Goal: Information Seeking & Learning: Learn about a topic

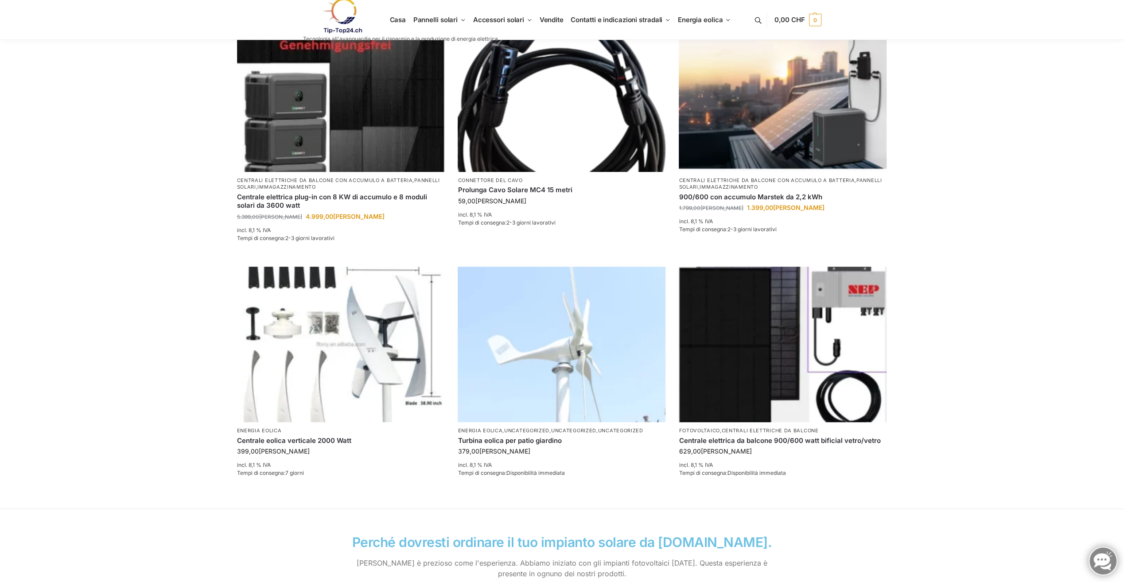
scroll to position [443, 0]
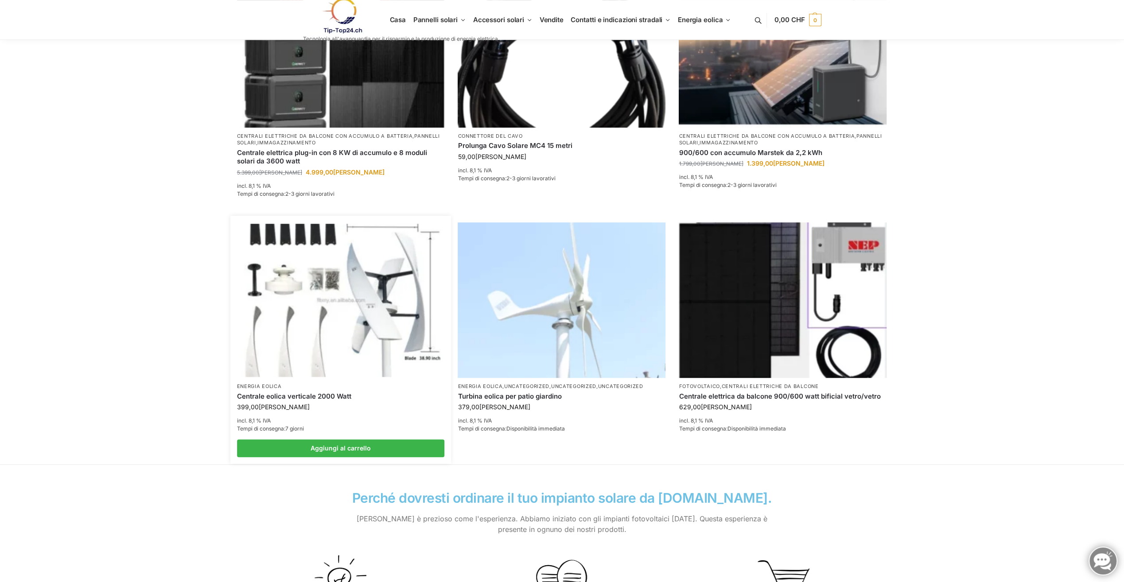
click at [325, 293] on img at bounding box center [341, 300] width 204 height 153
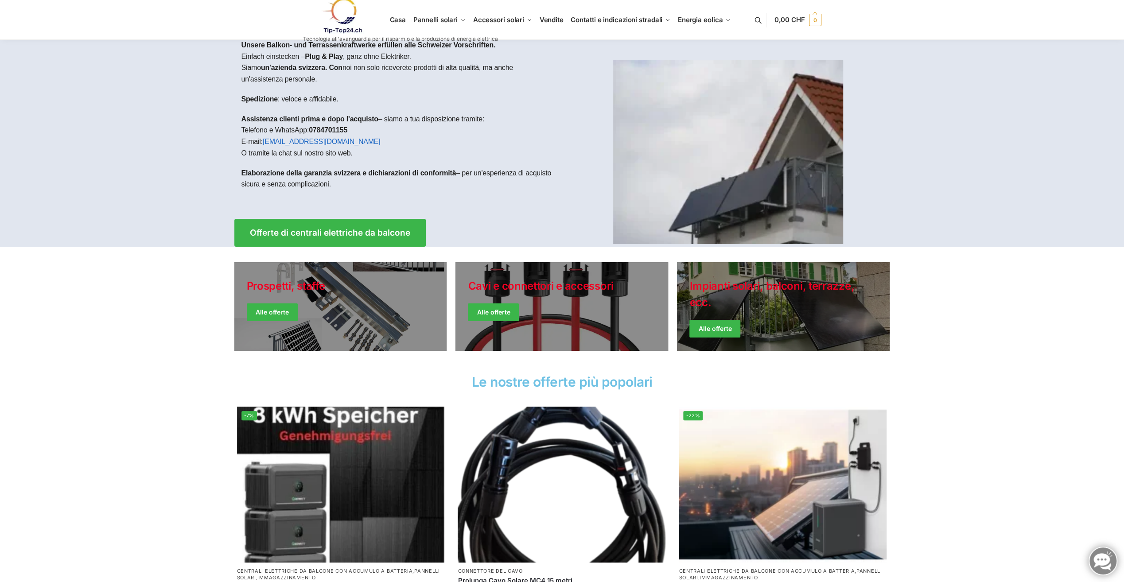
scroll to position [0, 0]
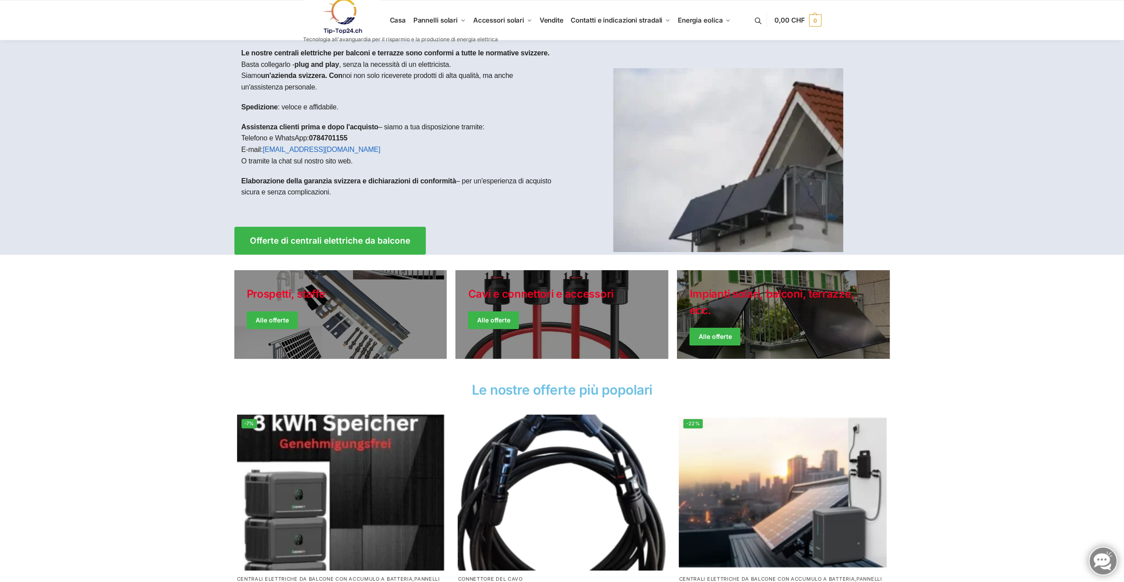
click at [449, 18] on link at bounding box center [400, 16] width 195 height 36
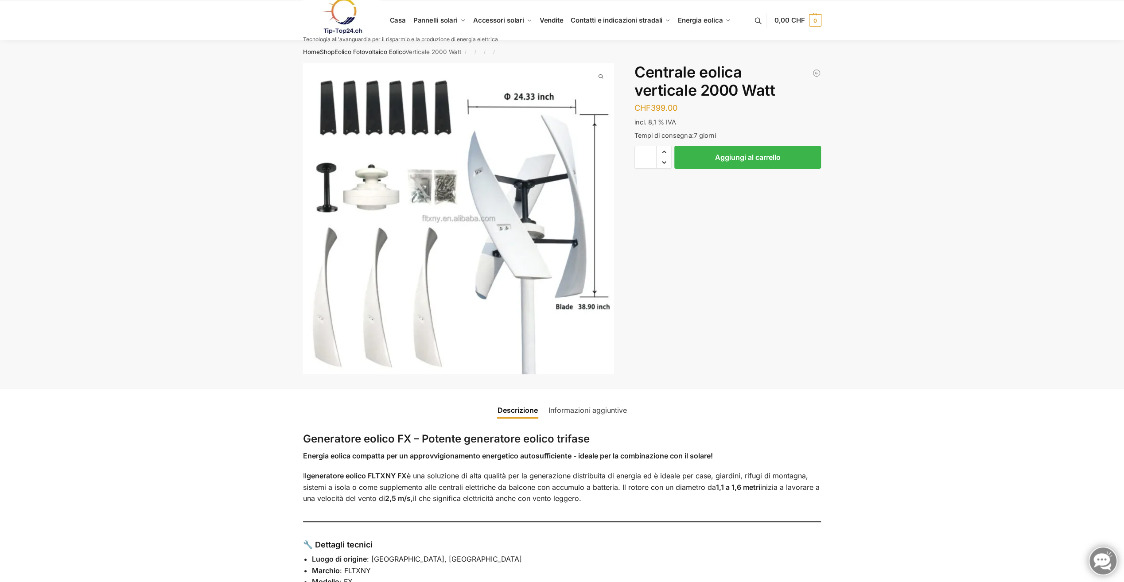
click at [610, 408] on link "Informazioni aggiuntive" at bounding box center [587, 410] width 89 height 21
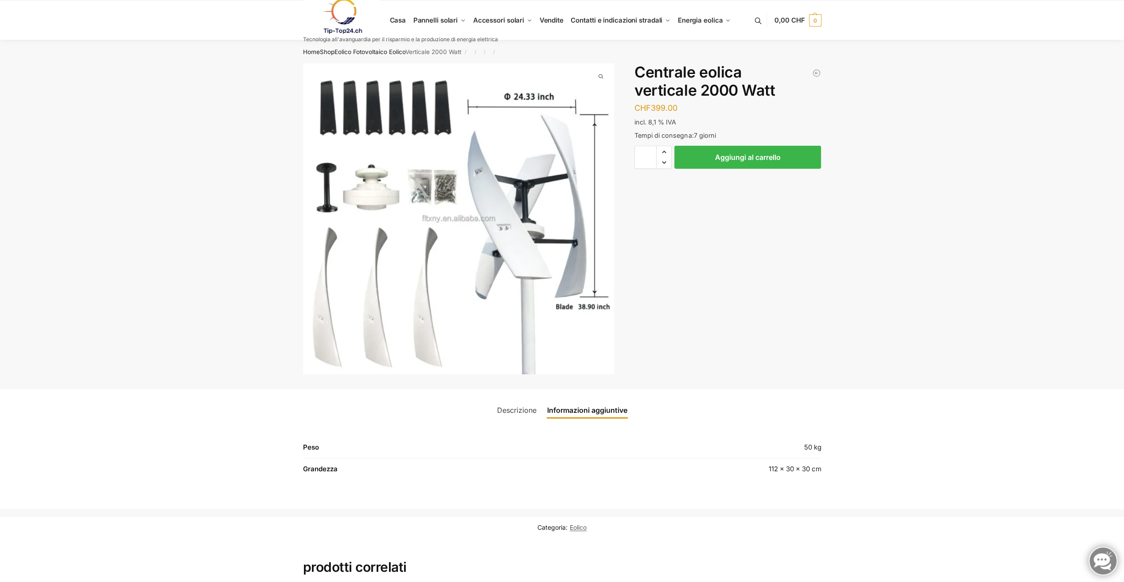
click at [461, 280] on img "1 / 1" at bounding box center [458, 218] width 311 height 311
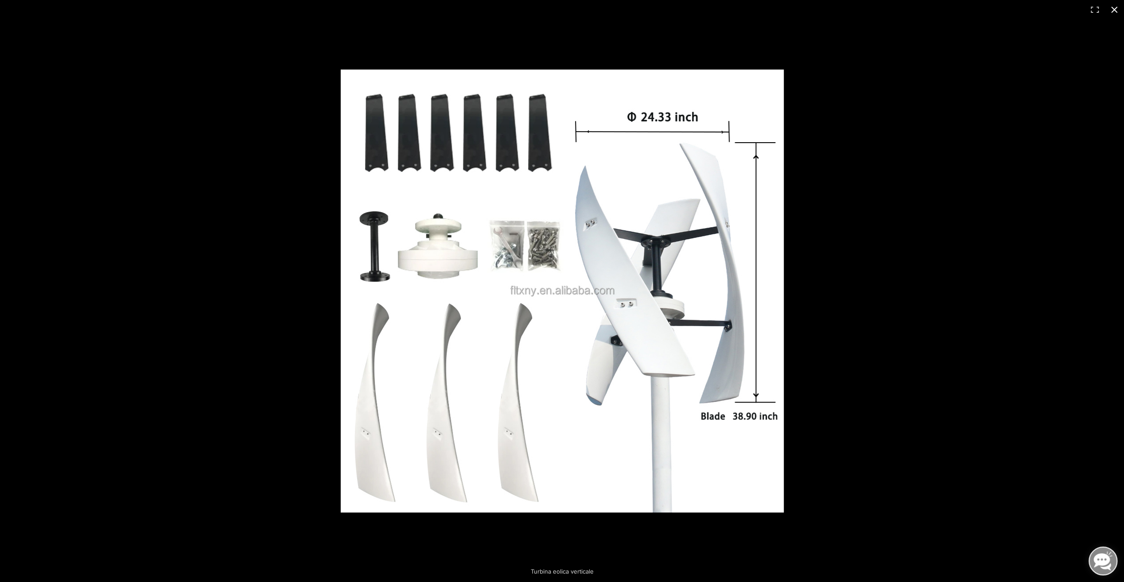
click at [1114, 8] on button "Chiudi (Esc)" at bounding box center [1113, 9] width 19 height 19
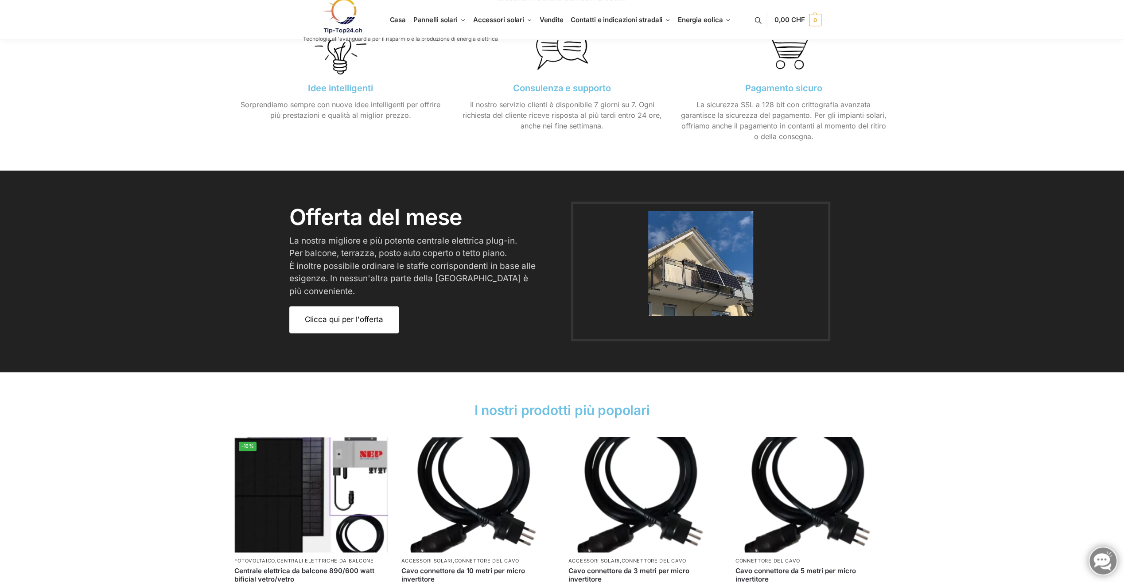
scroll to position [1019, 0]
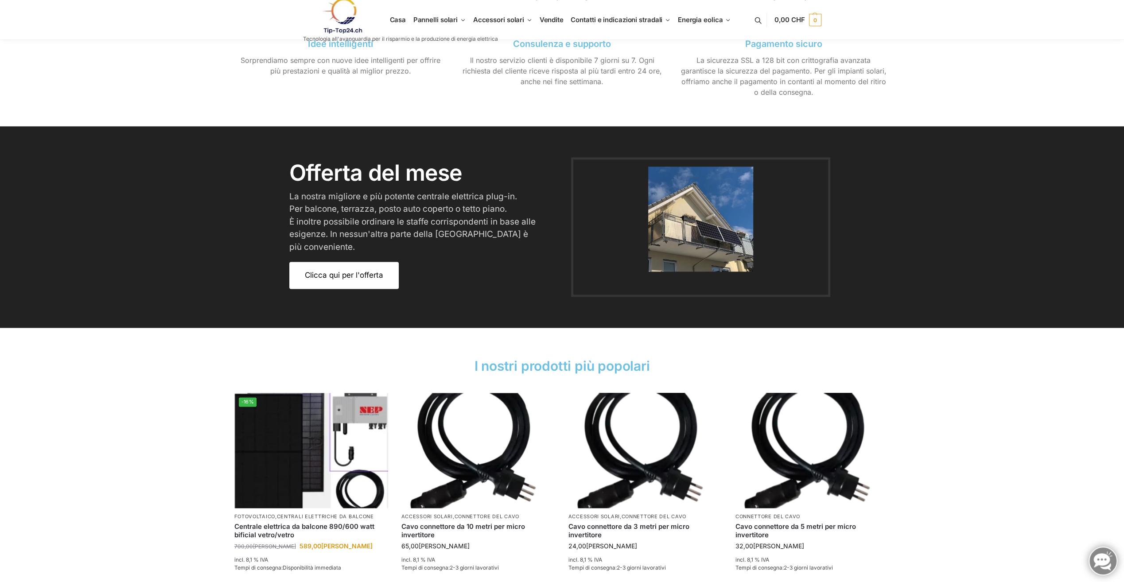
click at [321, 268] on link "Clicca qui per l'offerta" at bounding box center [343, 275] width 109 height 27
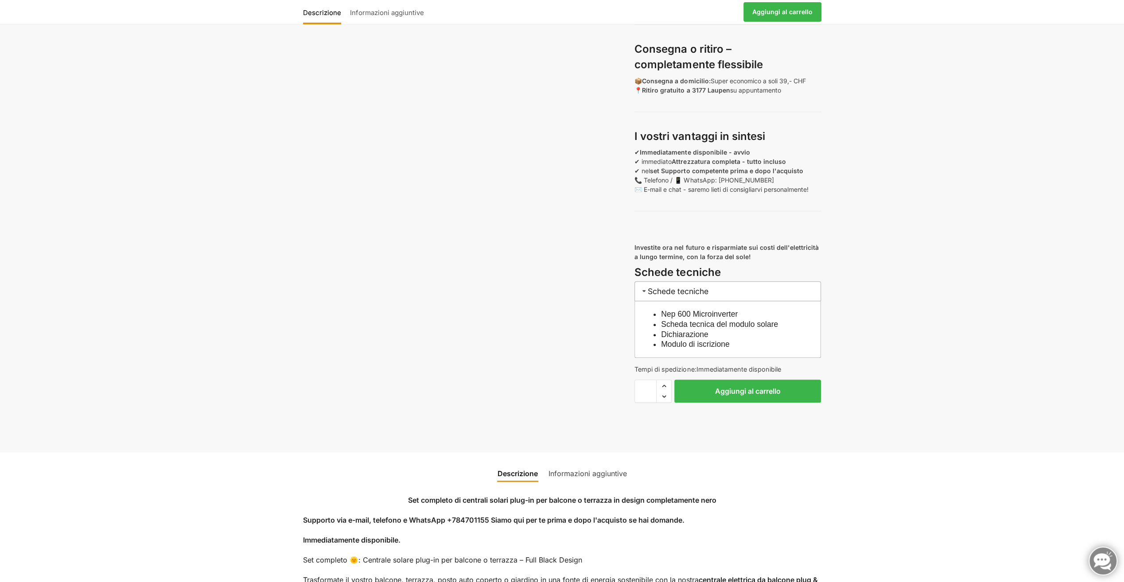
scroll to position [753, 0]
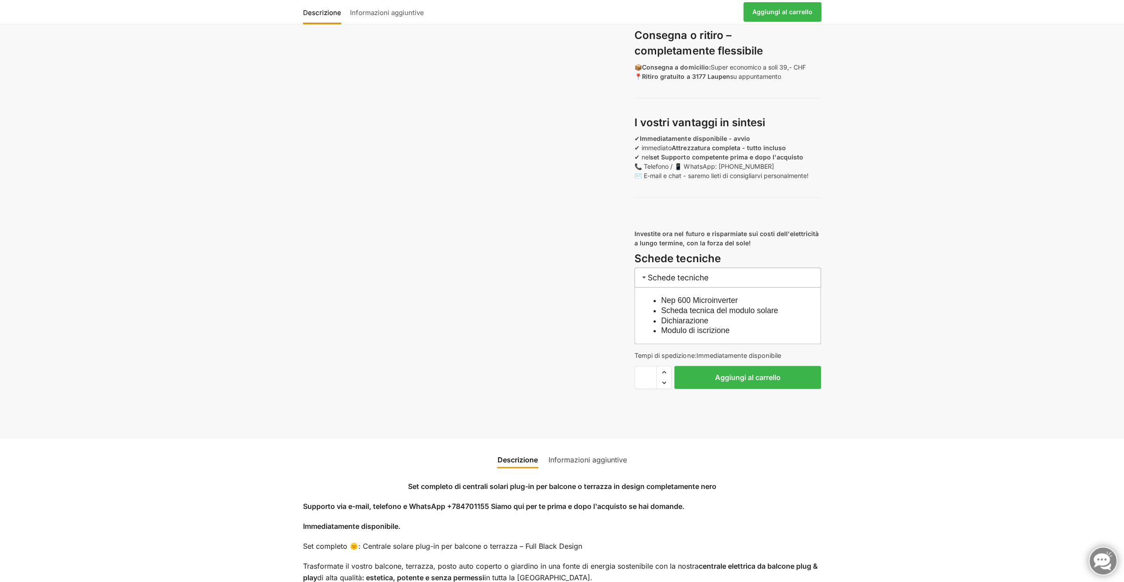
click at [663, 316] on link "Dichiarazione" at bounding box center [684, 320] width 47 height 9
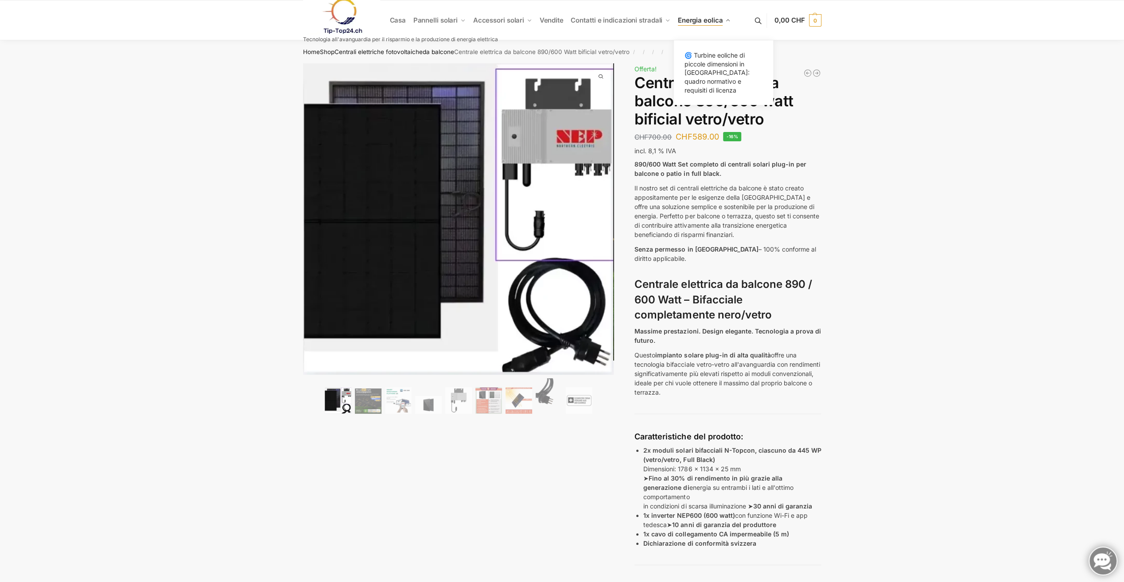
click at [695, 20] on span "Energia eolica" at bounding box center [700, 20] width 45 height 8
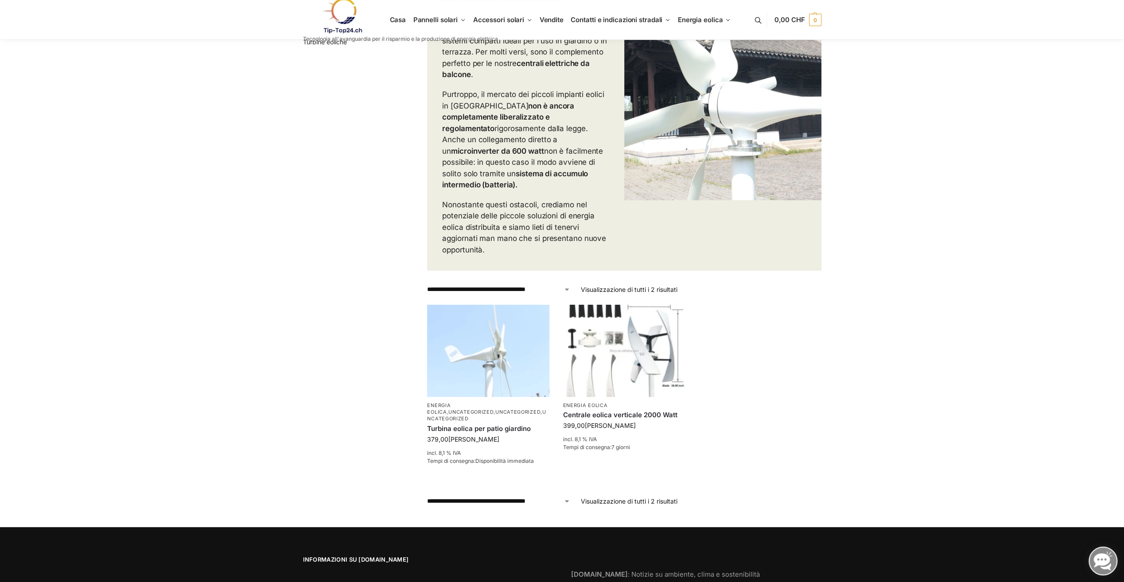
scroll to position [177, 0]
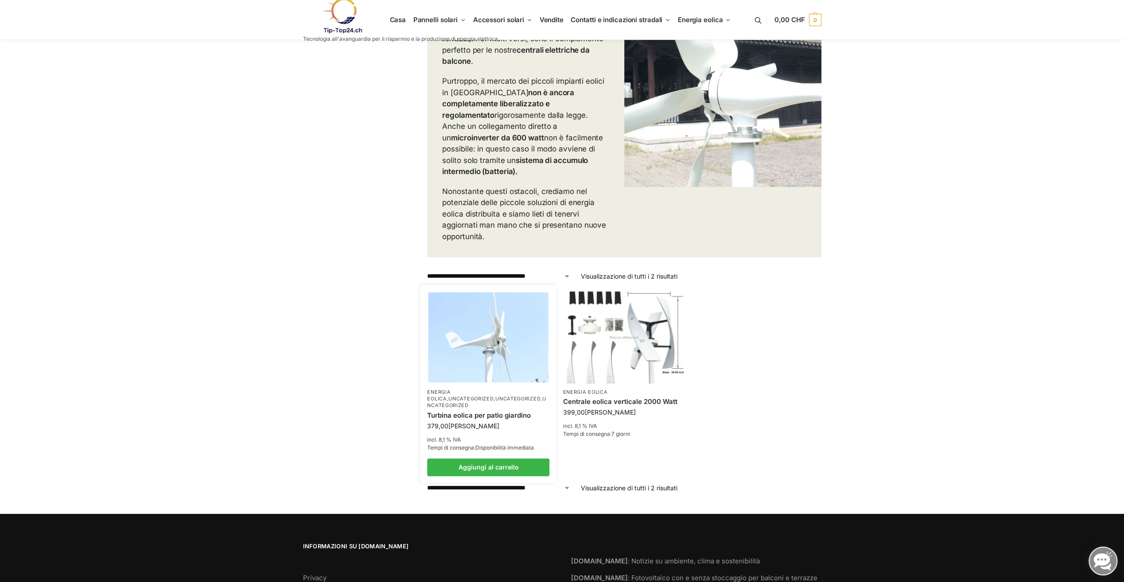
click at [474, 317] on img at bounding box center [488, 337] width 120 height 90
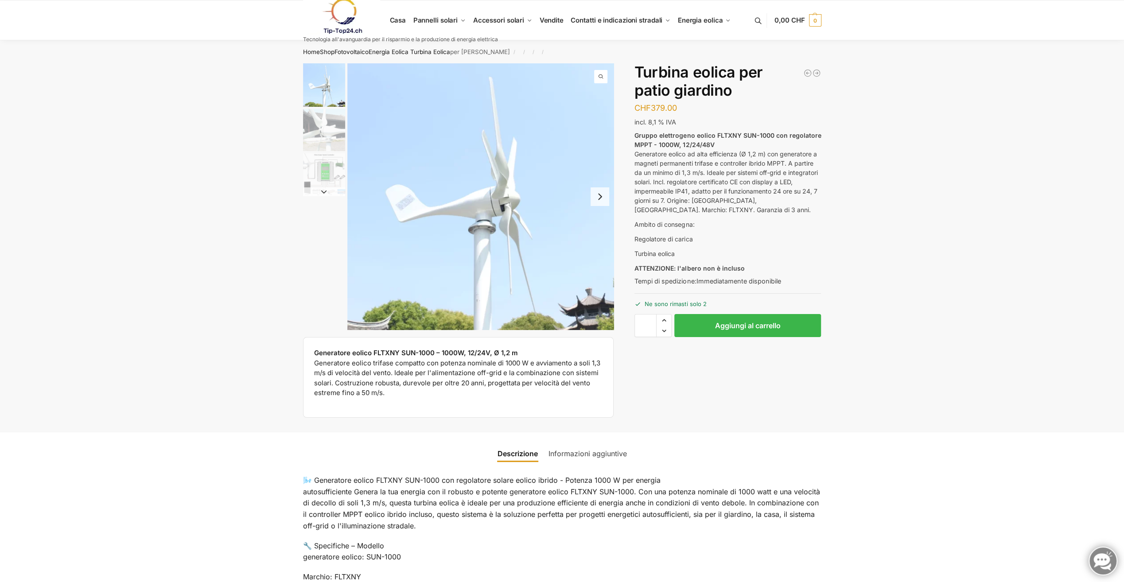
click at [342, 16] on img at bounding box center [342, 16] width 78 height 36
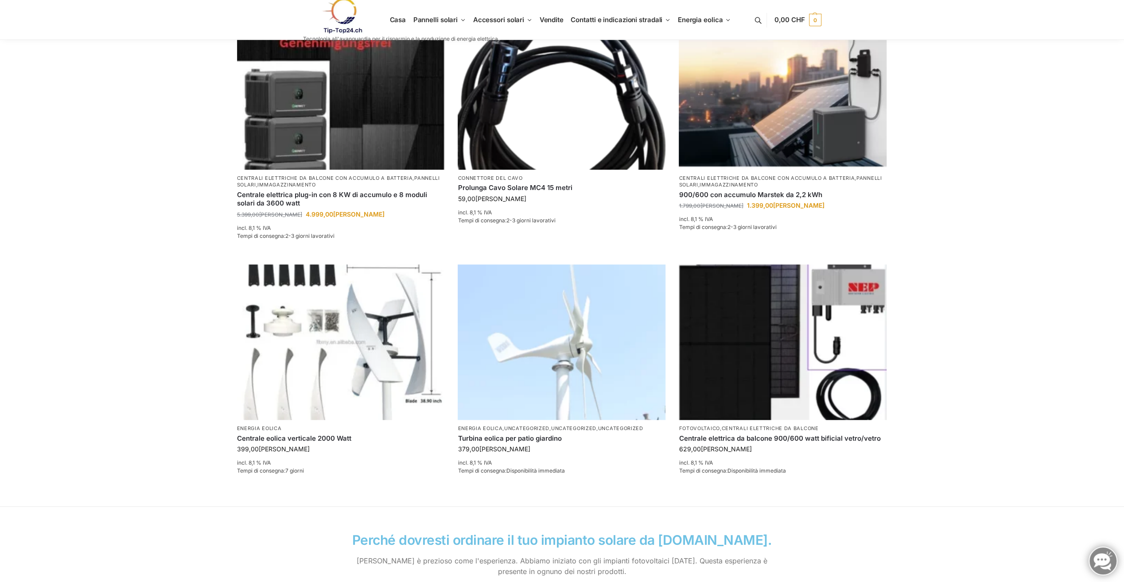
scroll to position [399, 0]
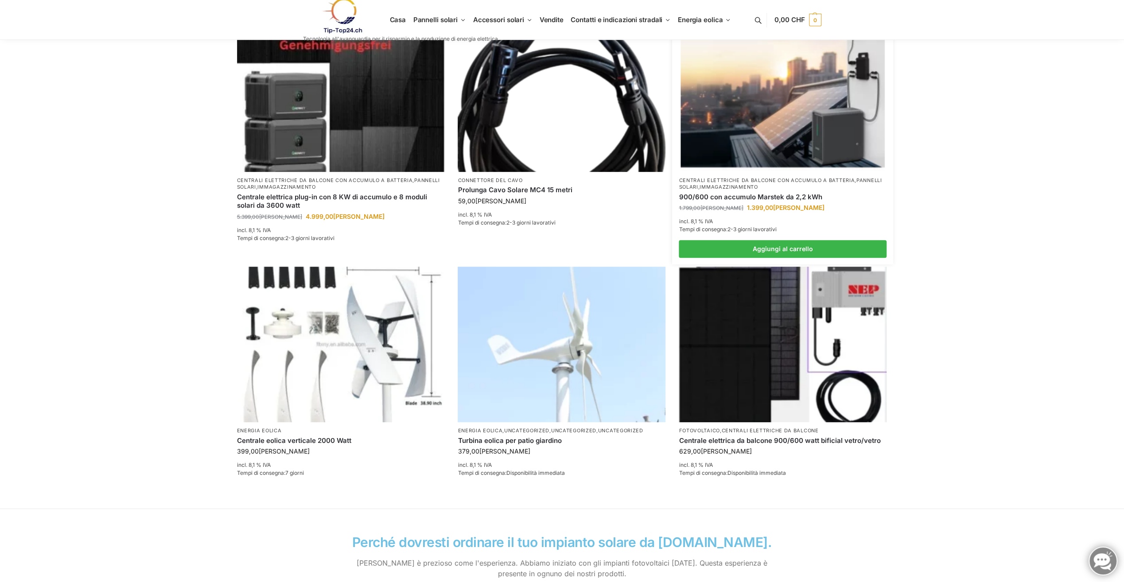
click at [801, 122] on img at bounding box center [783, 93] width 204 height 153
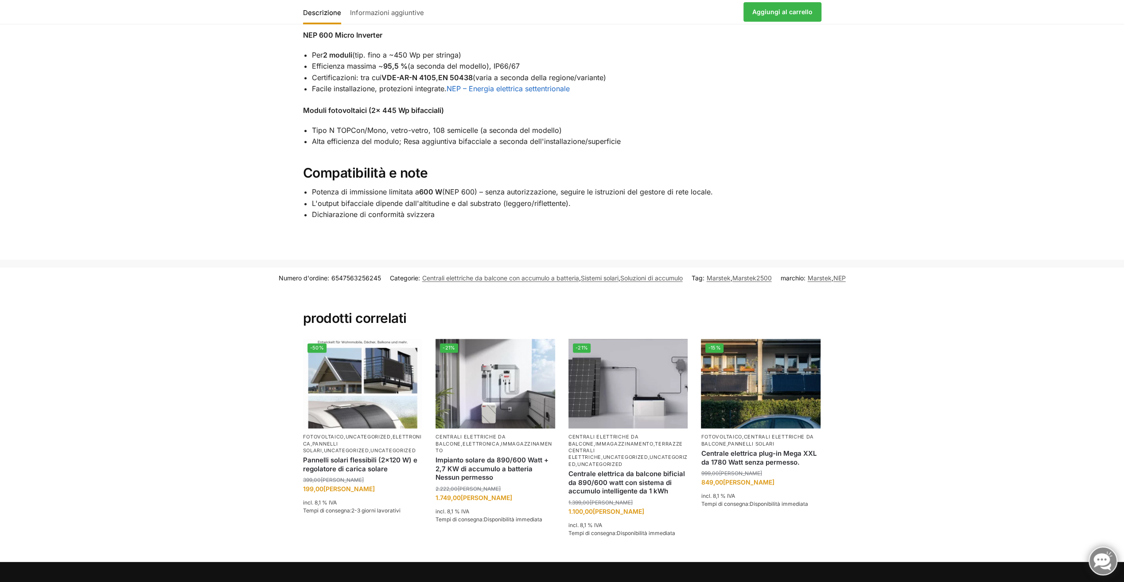
scroll to position [1108, 0]
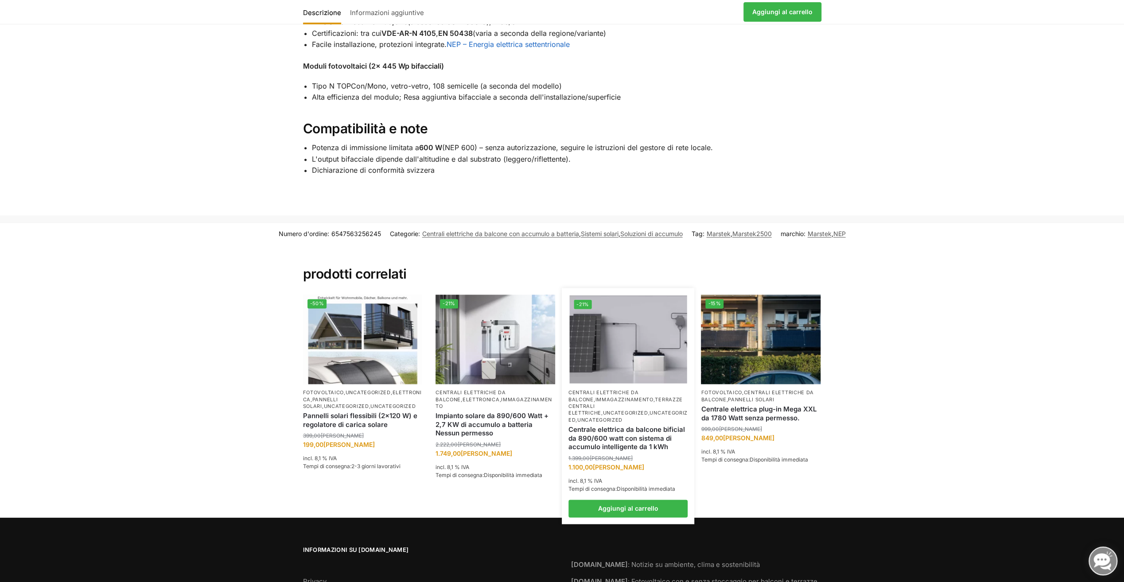
click at [632, 352] on img at bounding box center [627, 339] width 117 height 88
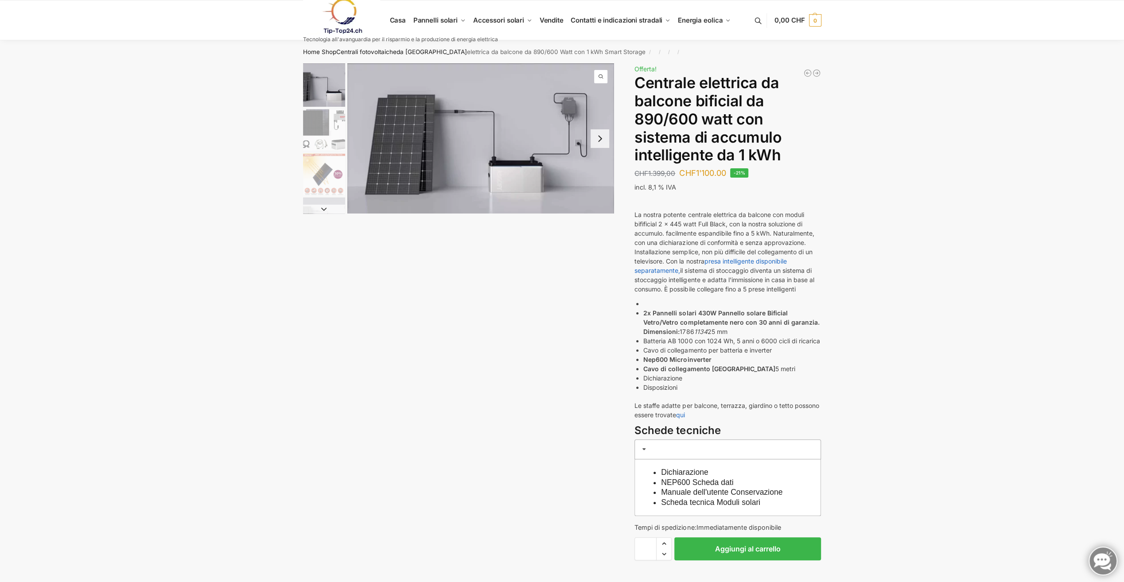
click at [607, 141] on button "Diapositiva successiva" at bounding box center [600, 138] width 19 height 19
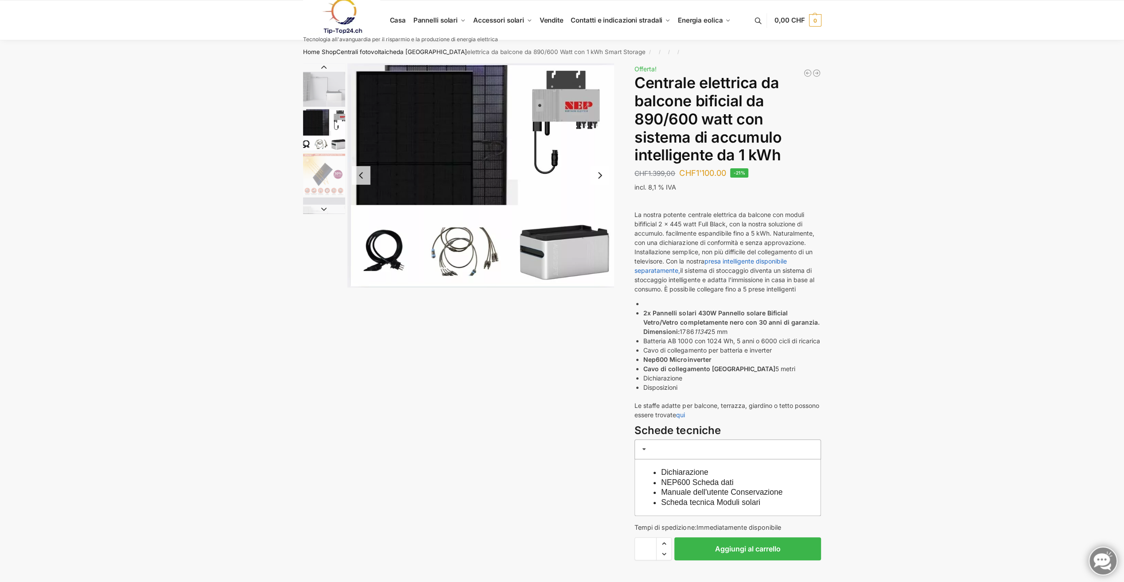
click at [600, 176] on button "Diapositiva successiva" at bounding box center [600, 175] width 19 height 19
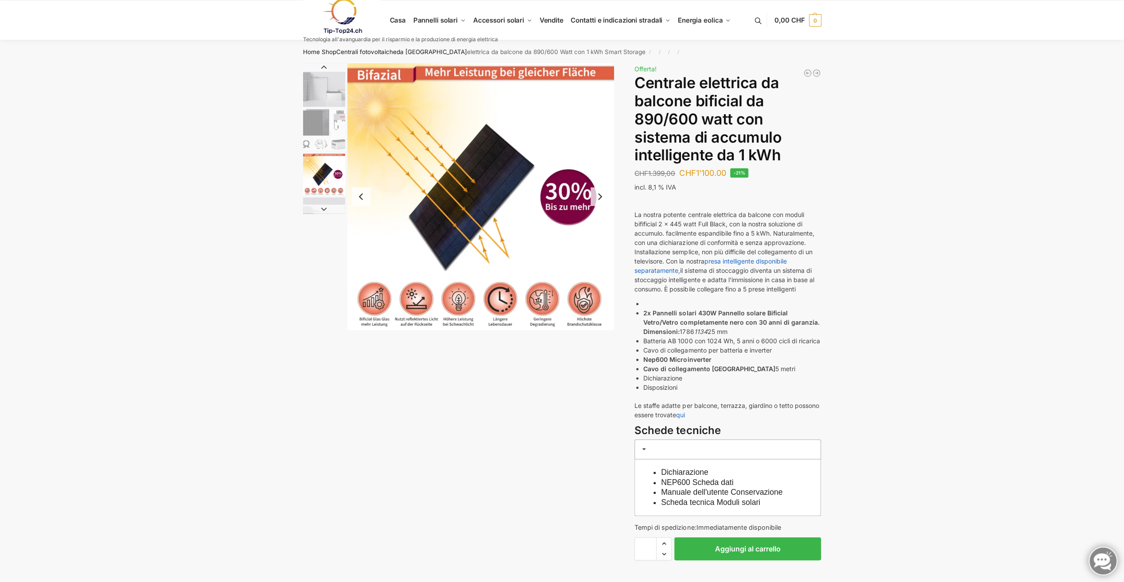
click at [596, 200] on button "Diapositiva successiva" at bounding box center [600, 196] width 19 height 19
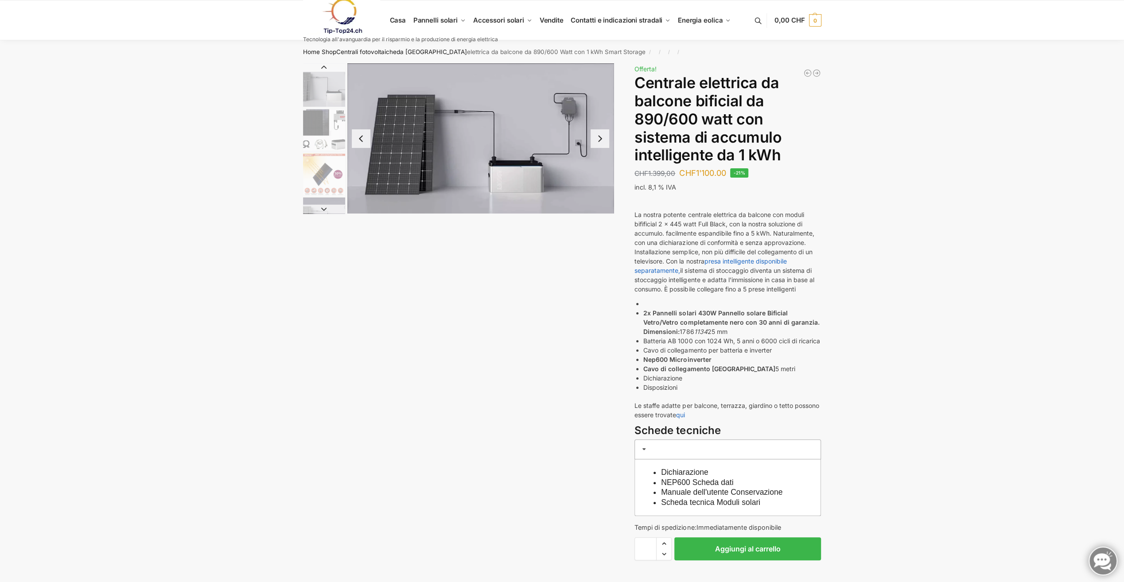
click at [602, 146] on button "Diapositiva successiva" at bounding box center [600, 138] width 19 height 19
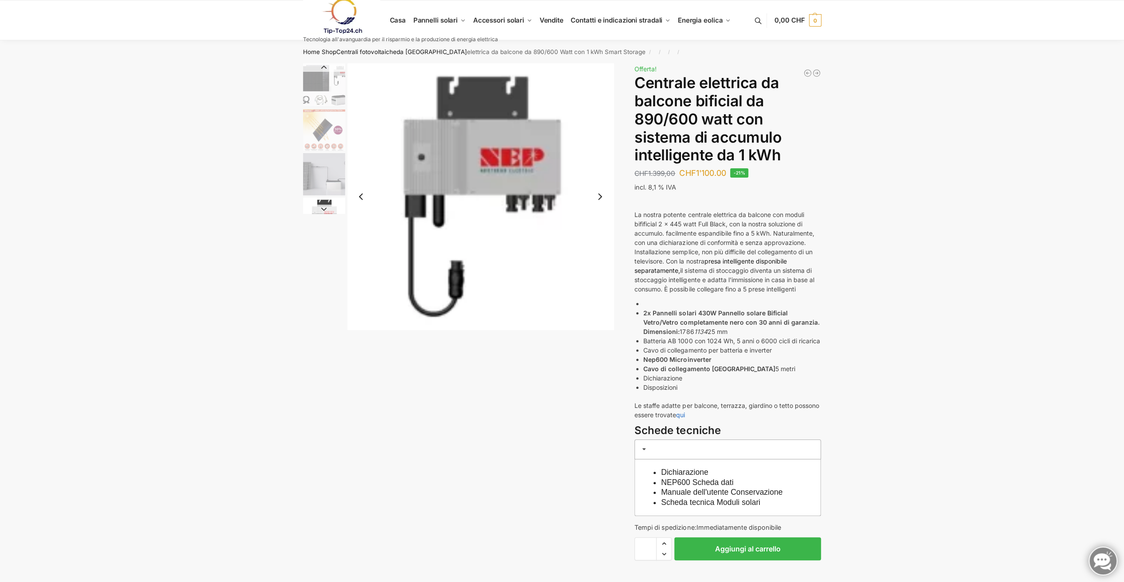
click at [748, 260] on link "presa intelligente disponibile separatamente," at bounding box center [710, 265] width 152 height 17
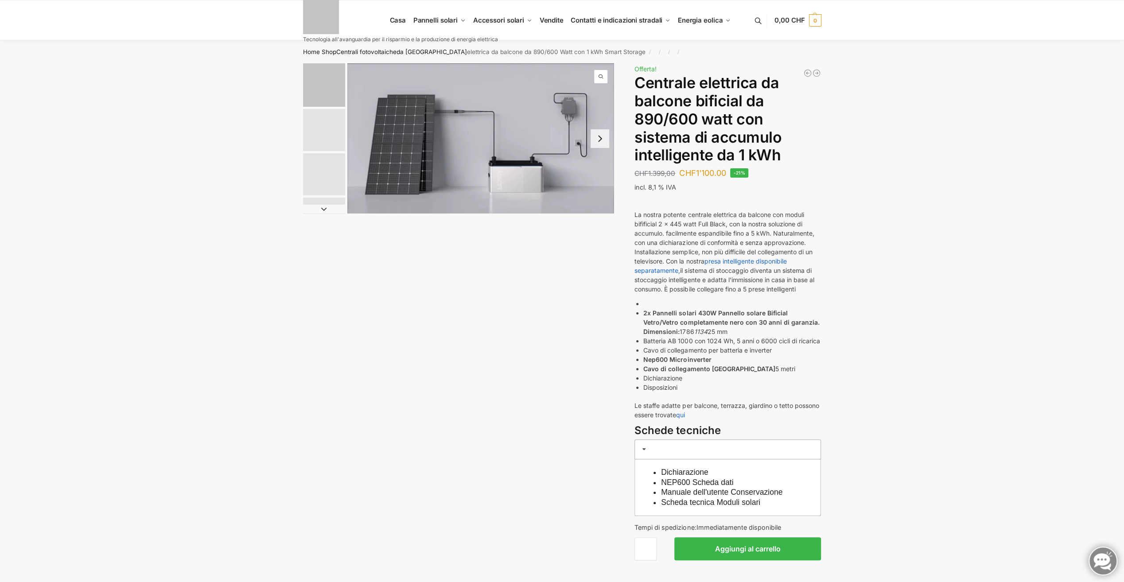
click at [400, 20] on link at bounding box center [400, 16] width 195 height 36
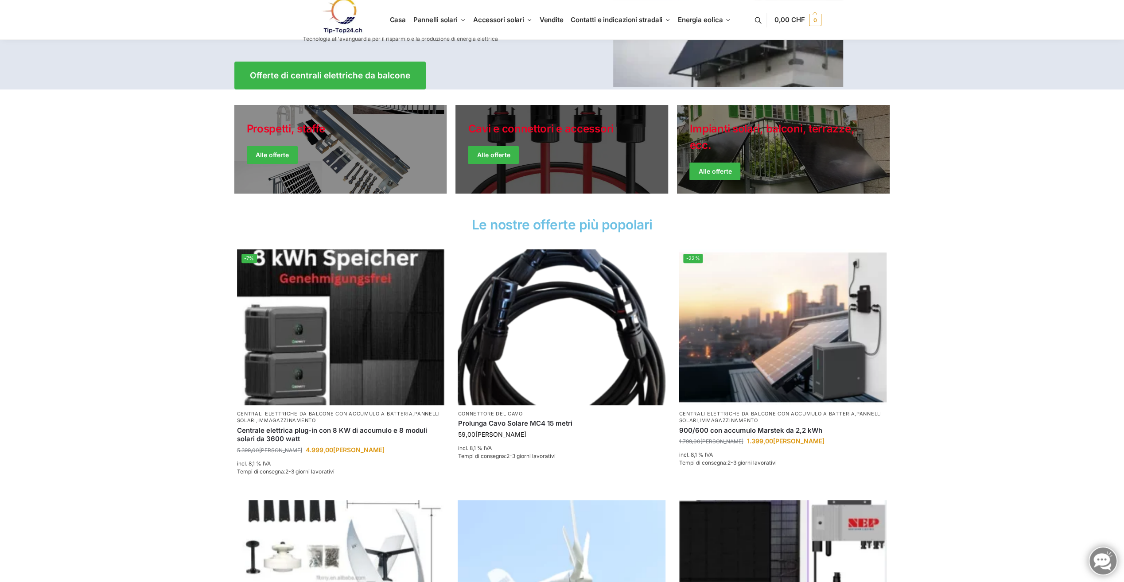
scroll to position [177, 0]
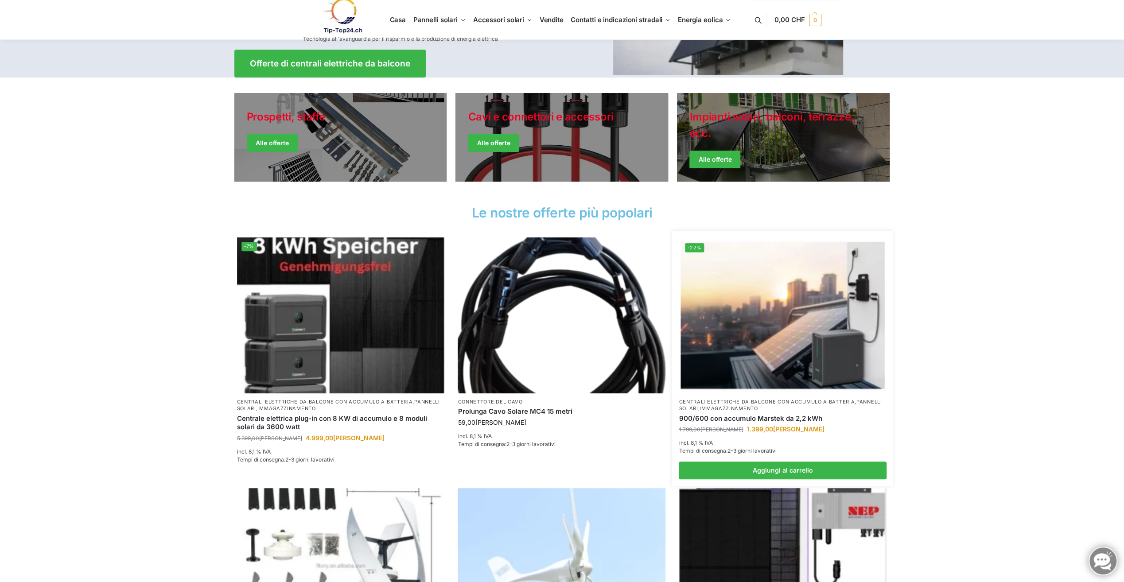
click at [775, 287] on img at bounding box center [783, 315] width 204 height 153
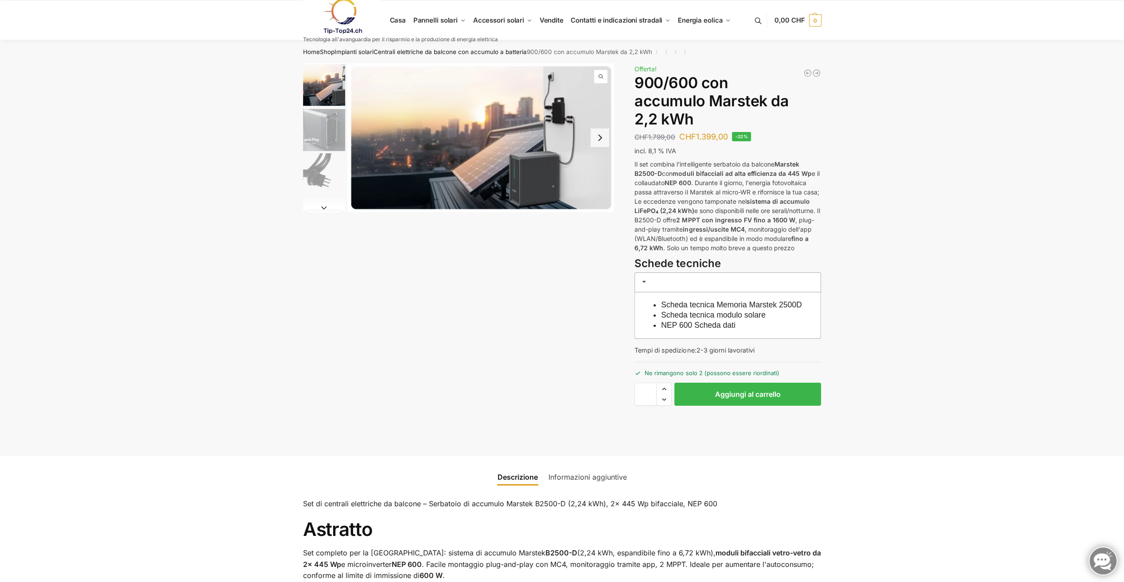
click at [693, 319] on link "Scheda tecnica modulo solare" at bounding box center [713, 315] width 105 height 9
click at [641, 280] on span at bounding box center [644, 281] width 7 height 7
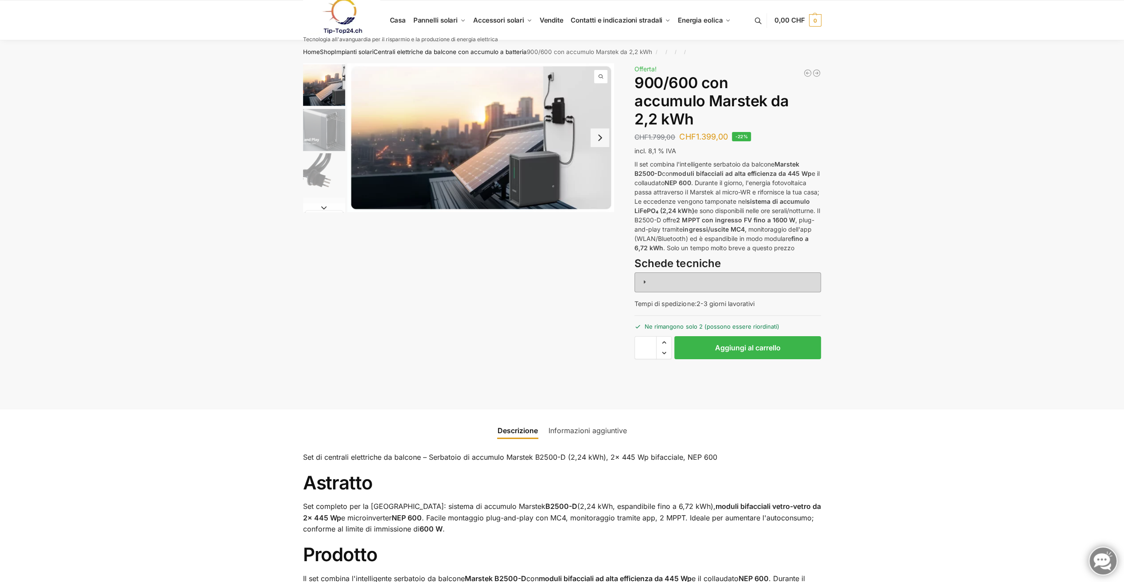
click at [641, 280] on span at bounding box center [644, 281] width 7 height 7
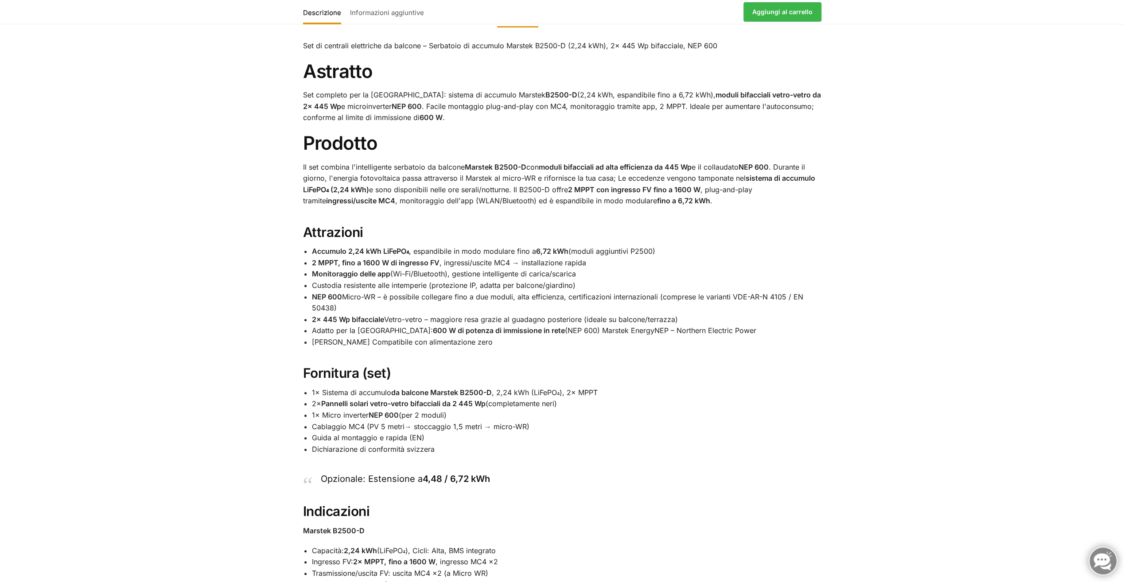
scroll to position [325, 0]
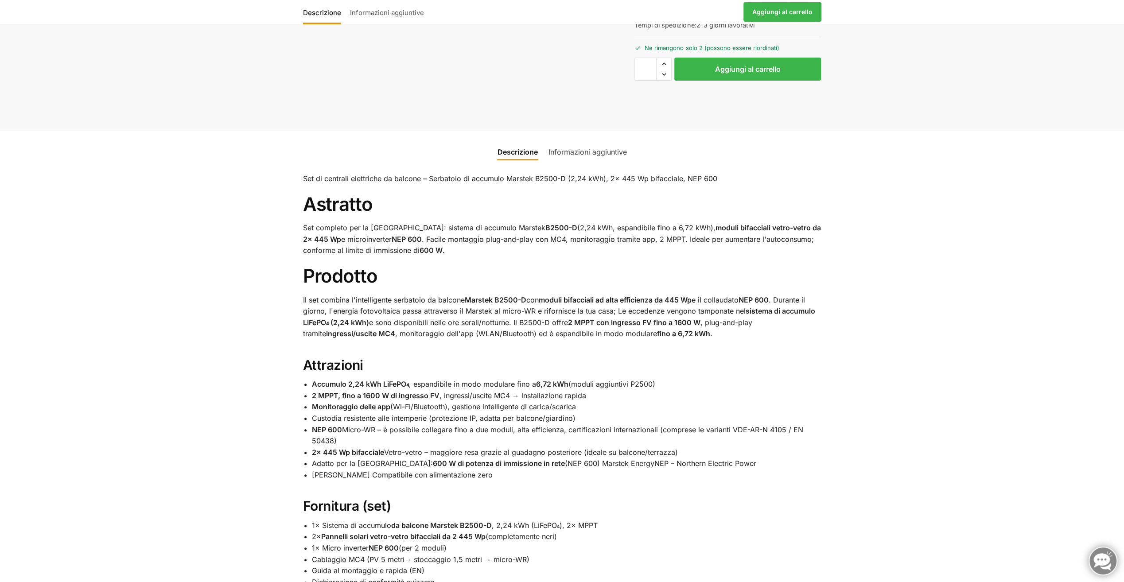
click at [577, 159] on link "Informazioni aggiuntive" at bounding box center [587, 151] width 89 height 21
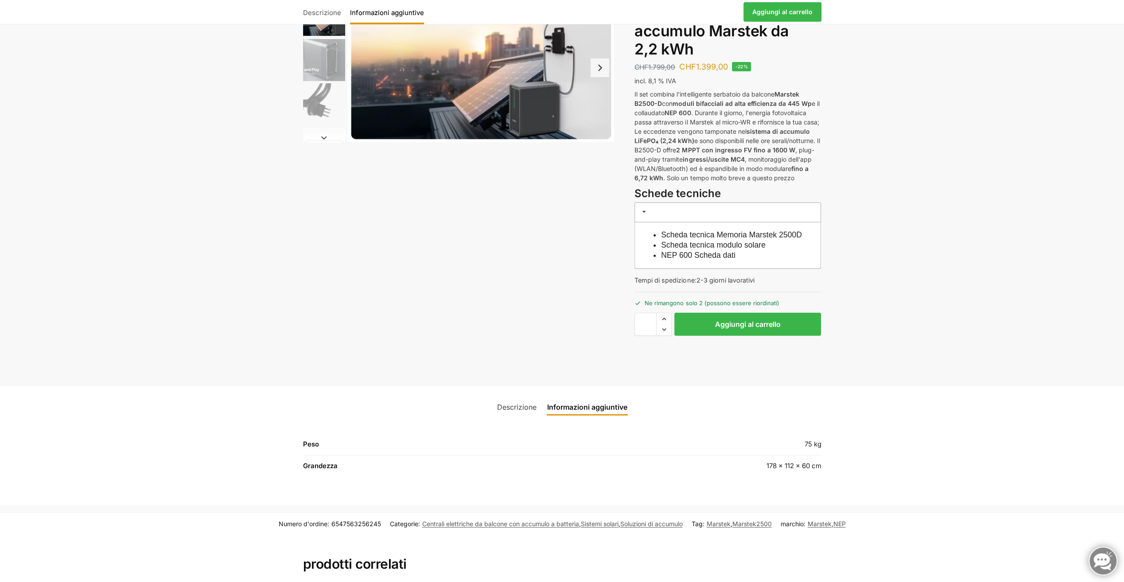
scroll to position [0, 0]
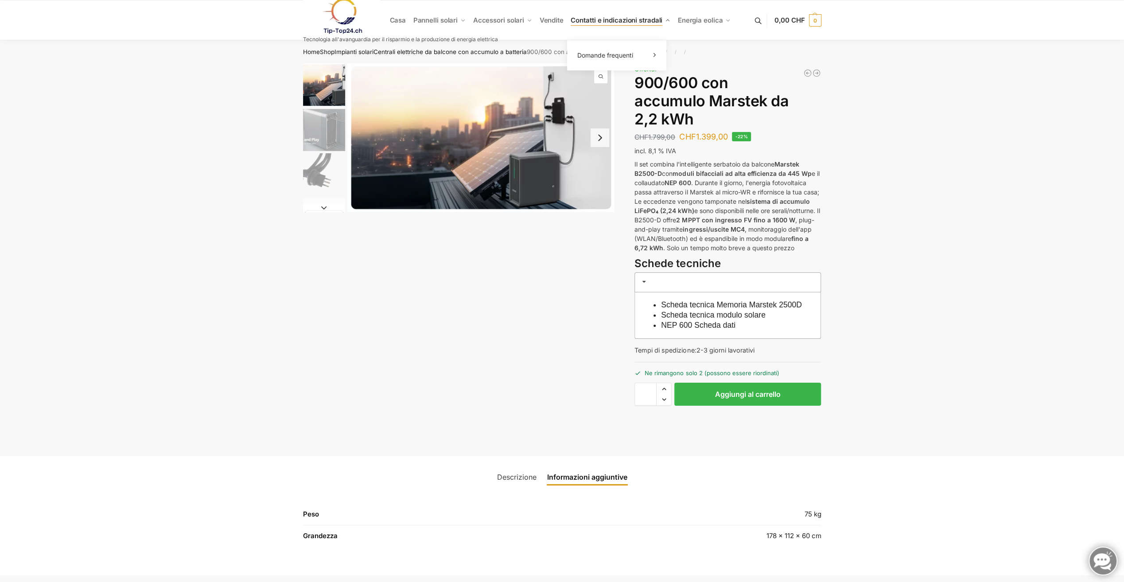
click at [617, 19] on span "Contatti e indicazioni stradali" at bounding box center [617, 20] width 92 height 8
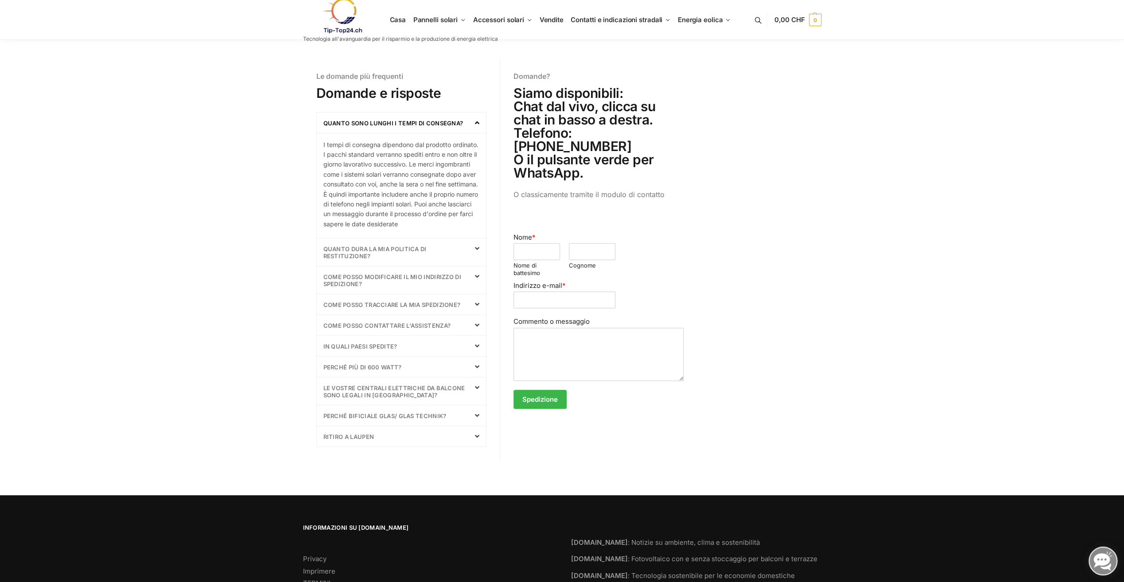
scroll to position [266, 0]
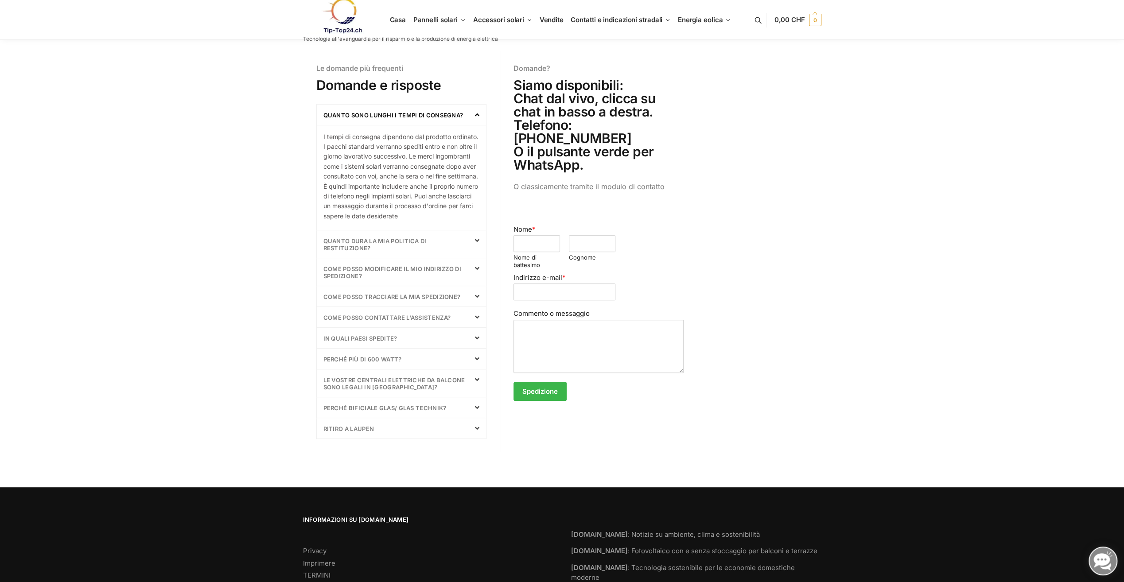
click at [477, 356] on icon at bounding box center [477, 358] width 4 height 7
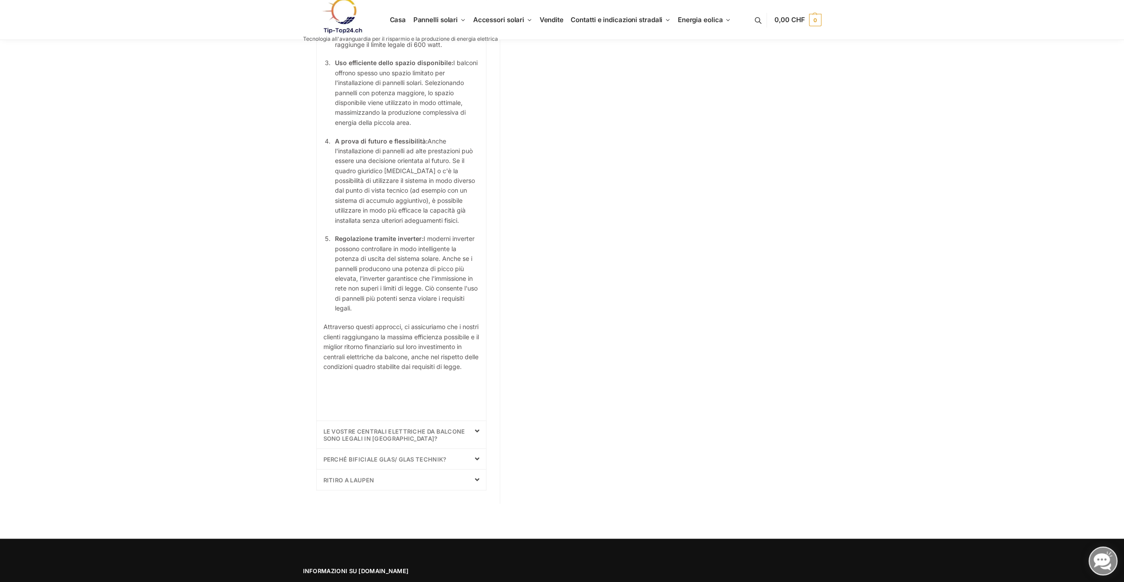
scroll to position [753, 0]
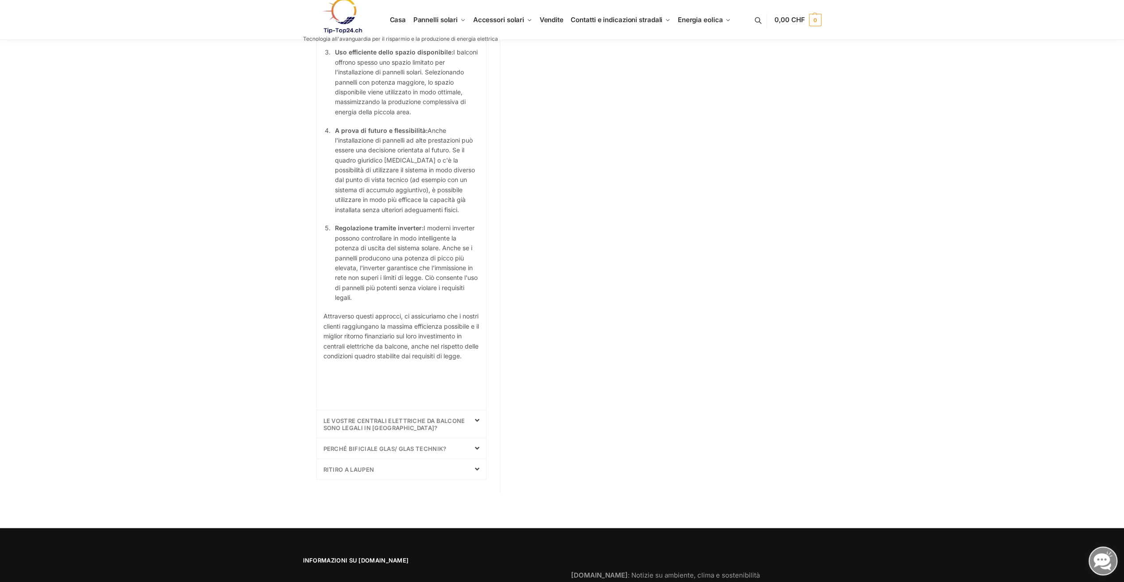
click at [471, 424] on span at bounding box center [474, 420] width 11 height 7
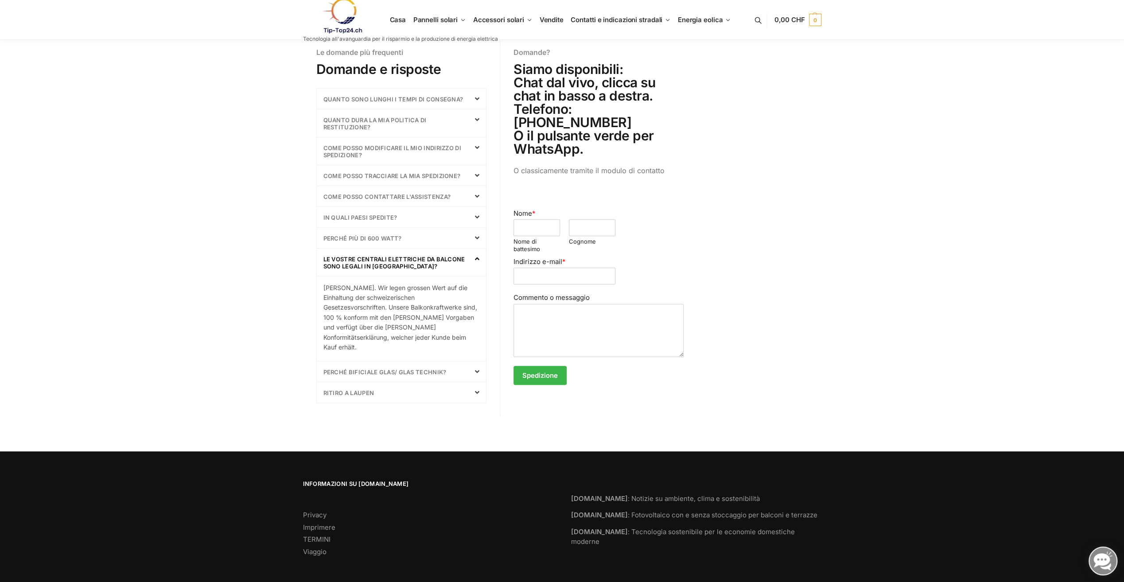
scroll to position [275, 0]
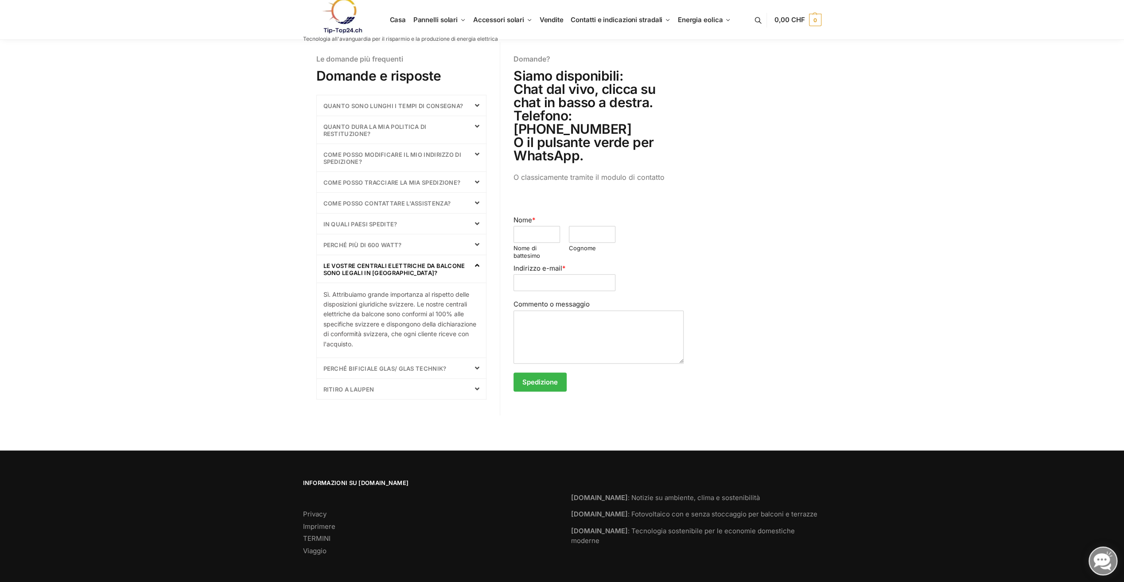
click at [338, 13] on img at bounding box center [342, 16] width 78 height 36
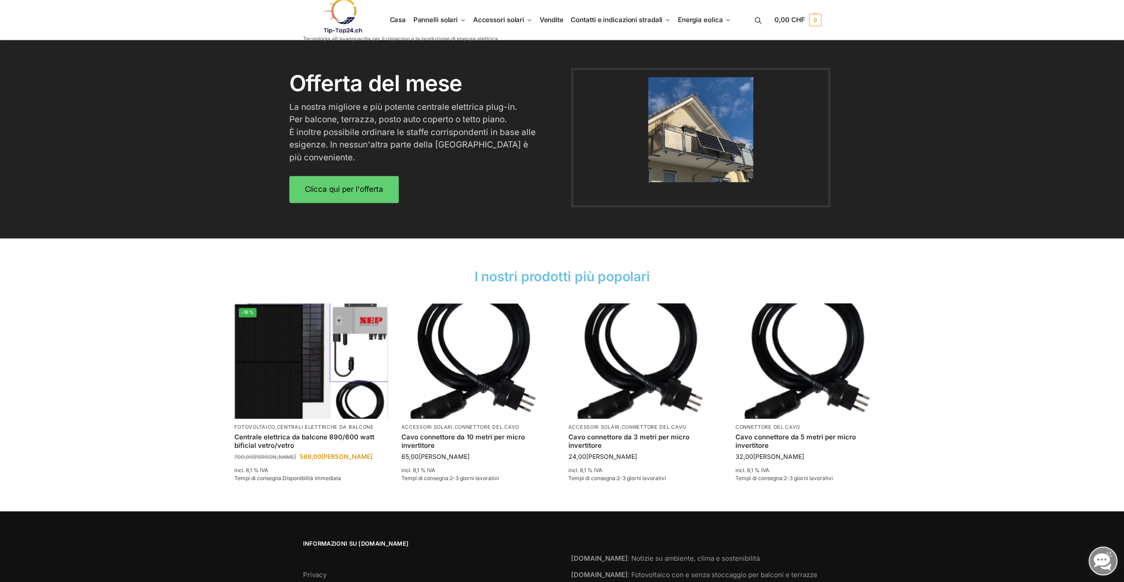
scroll to position [1161, 0]
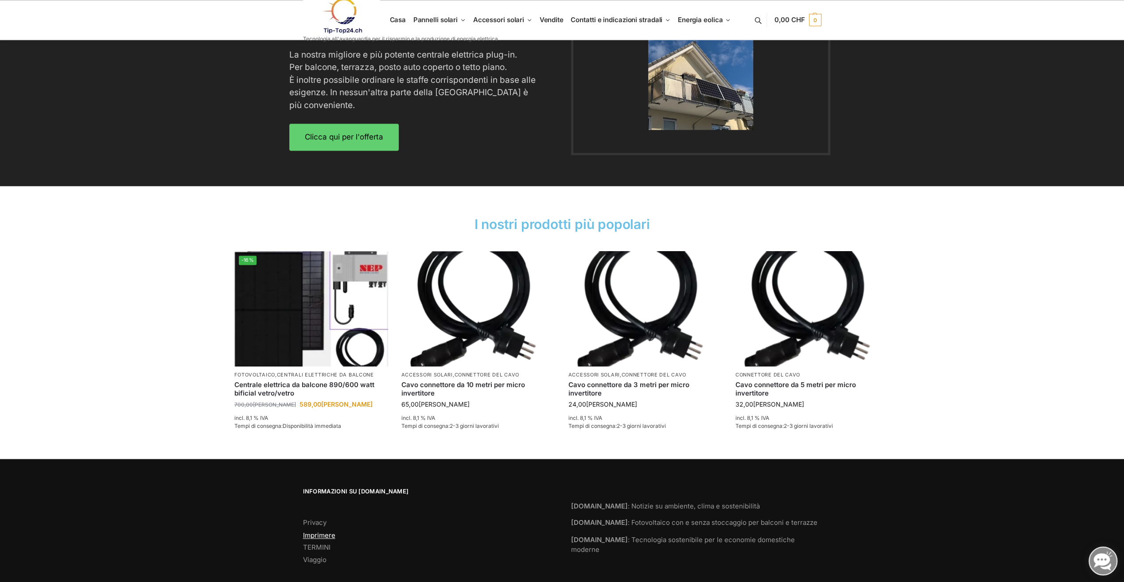
click at [327, 531] on link "Imprimere" at bounding box center [319, 535] width 32 height 8
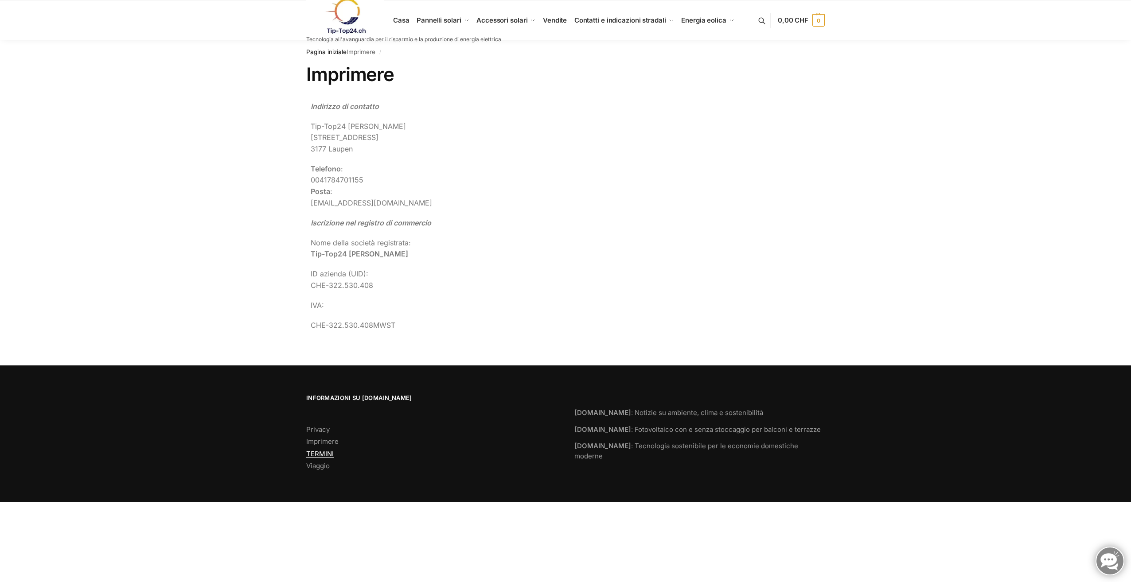
click at [317, 453] on link "TERMINI" at bounding box center [319, 454] width 27 height 8
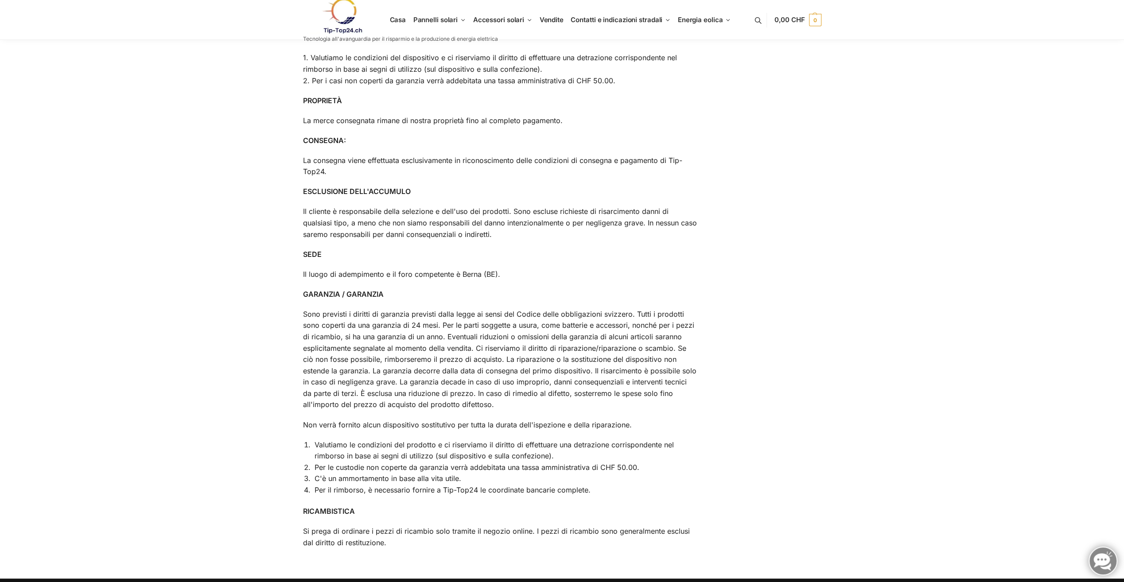
scroll to position [808, 0]
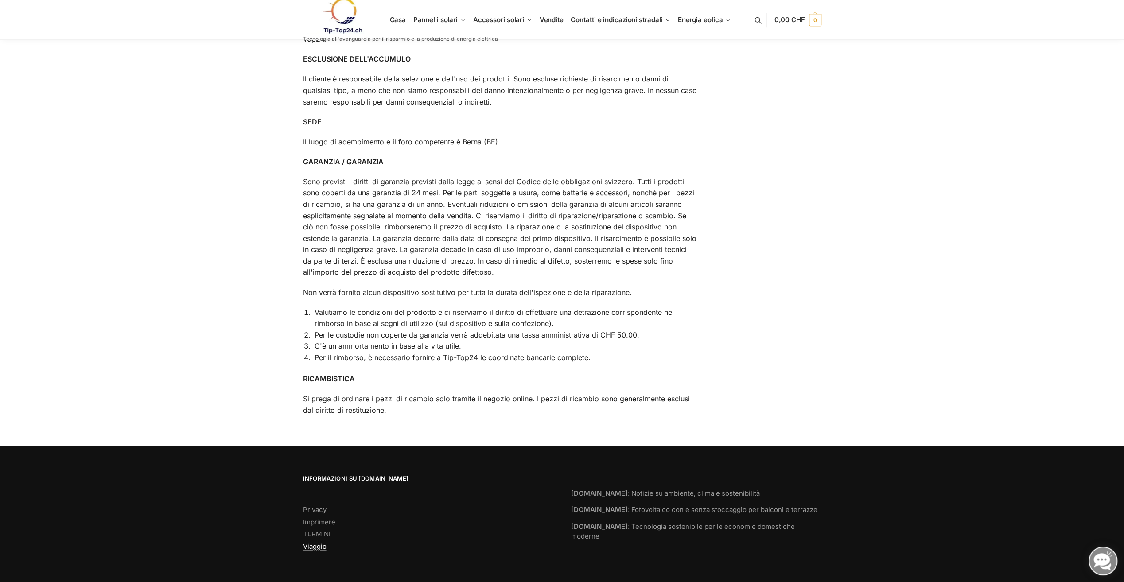
click at [321, 547] on link "Viaggio" at bounding box center [314, 546] width 23 height 8
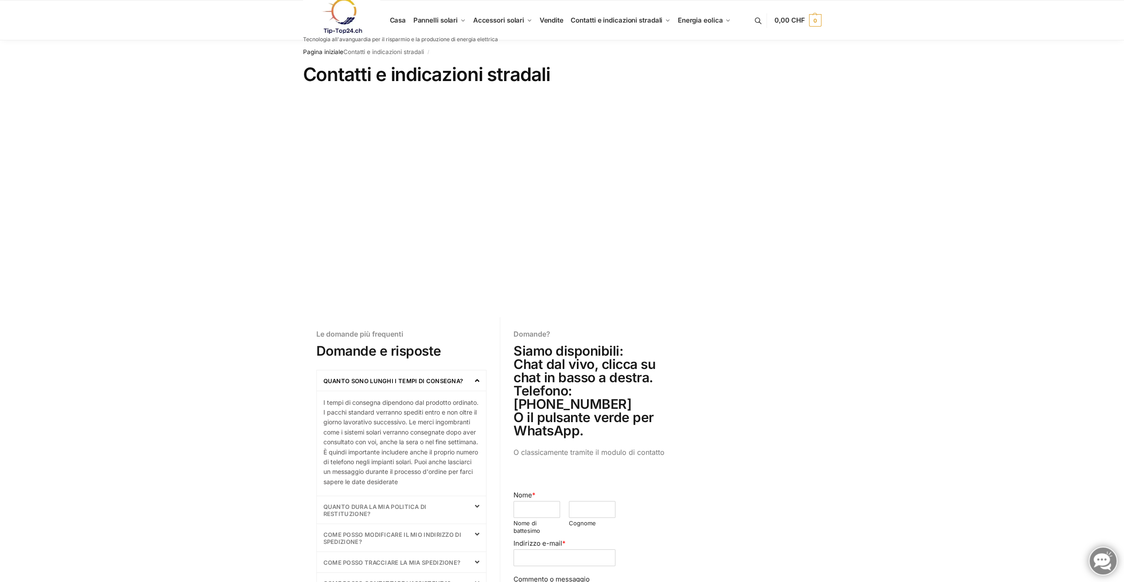
click at [401, 20] on link at bounding box center [400, 16] width 195 height 36
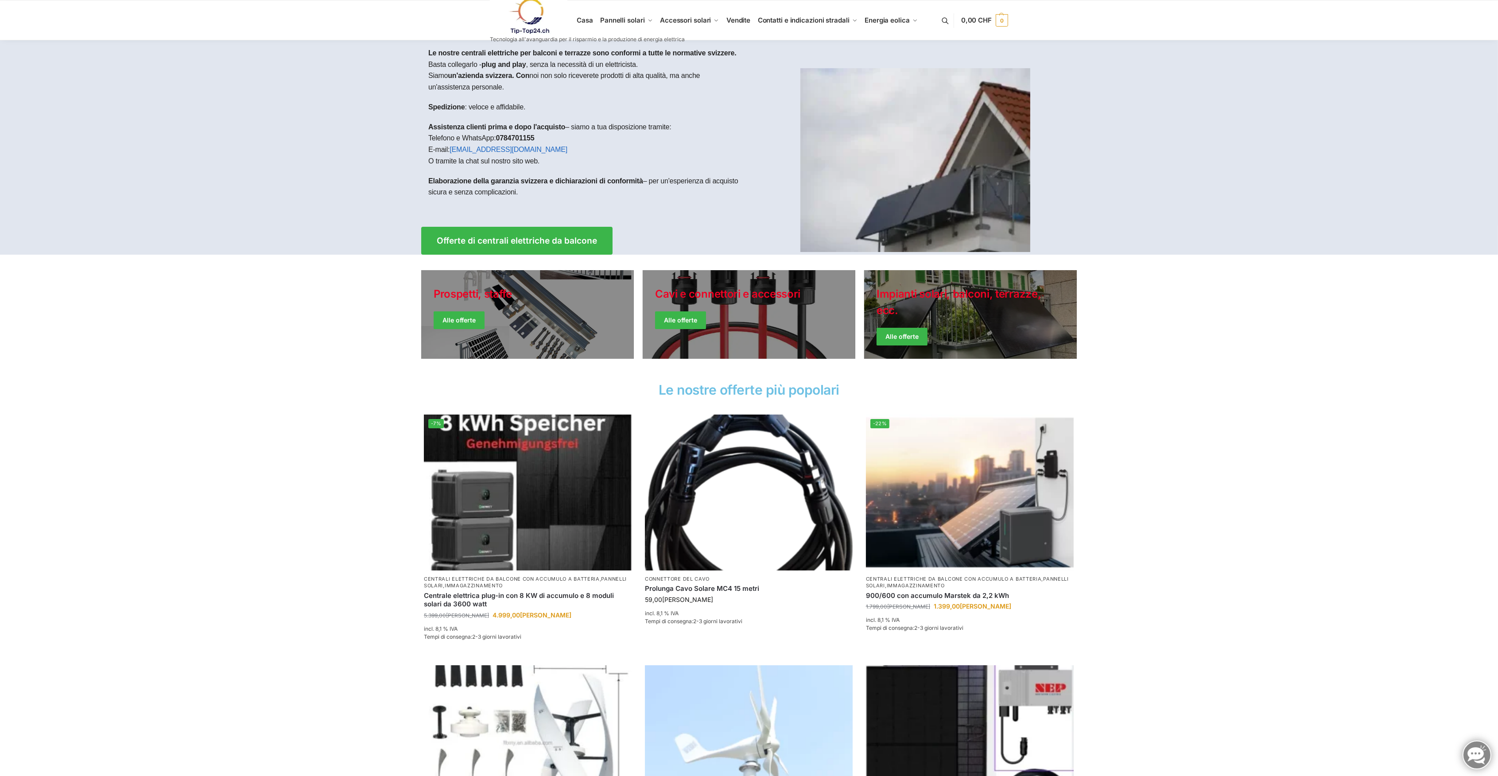
click at [645, 21] on link at bounding box center [587, 16] width 195 height 36
click at [650, 19] on link at bounding box center [587, 16] width 195 height 36
click at [650, 22] on link at bounding box center [587, 16] width 195 height 36
click at [1231, 337] on section "Prospetti, staffe Alle offerte Cavi e connettori e accessori Alle offerte Impia…" at bounding box center [749, 317] width 1498 height 124
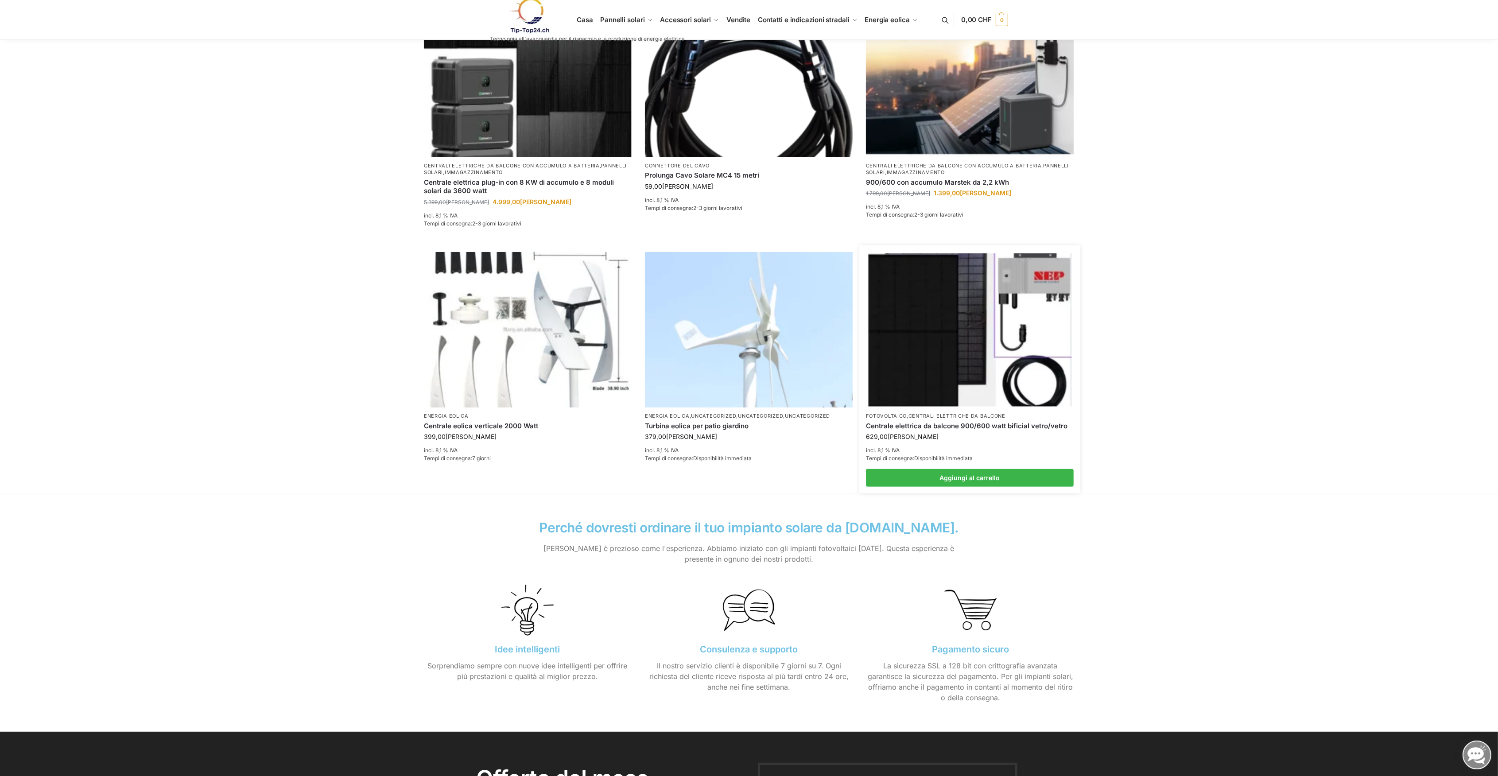
scroll to position [59, 0]
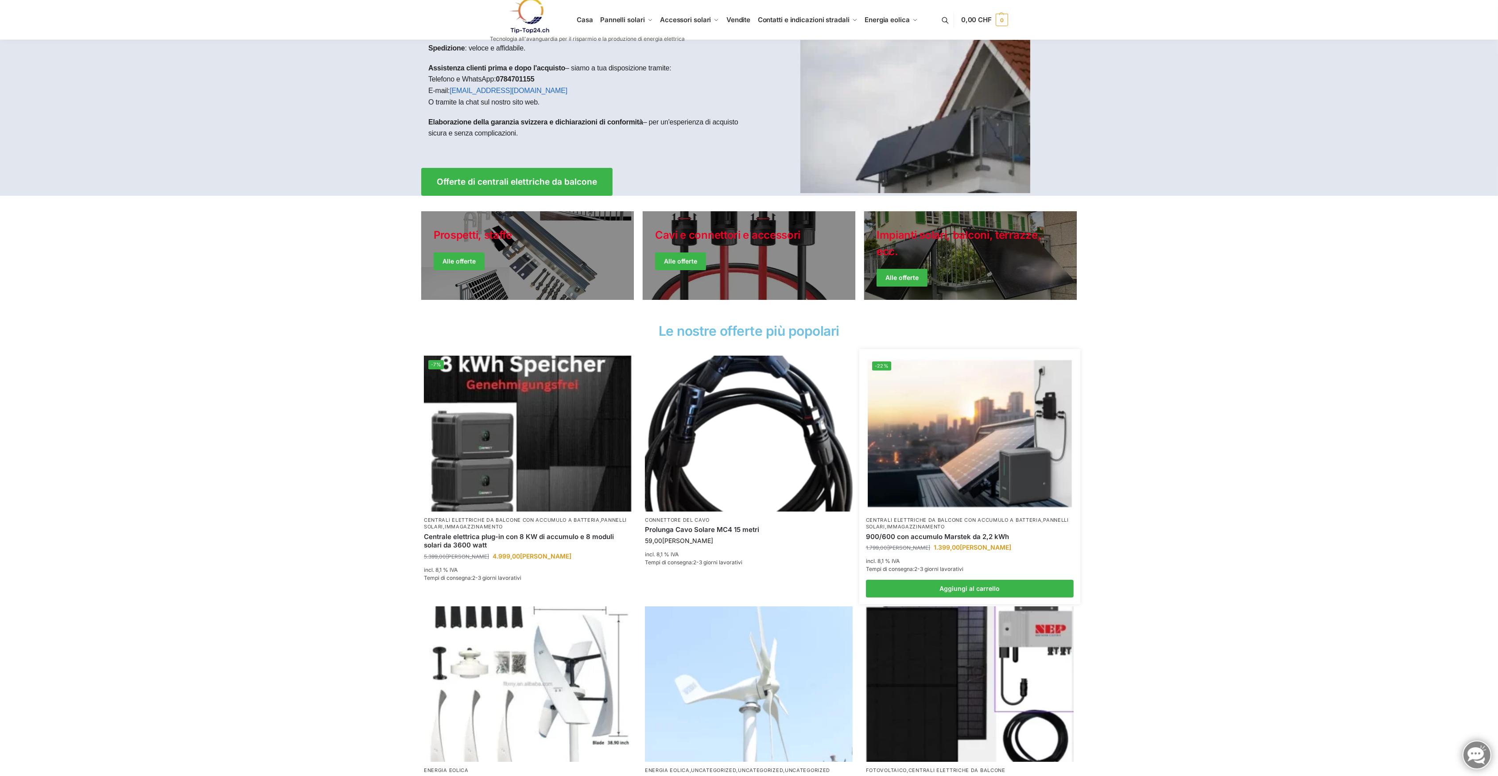
click at [971, 382] on img at bounding box center [970, 433] width 204 height 153
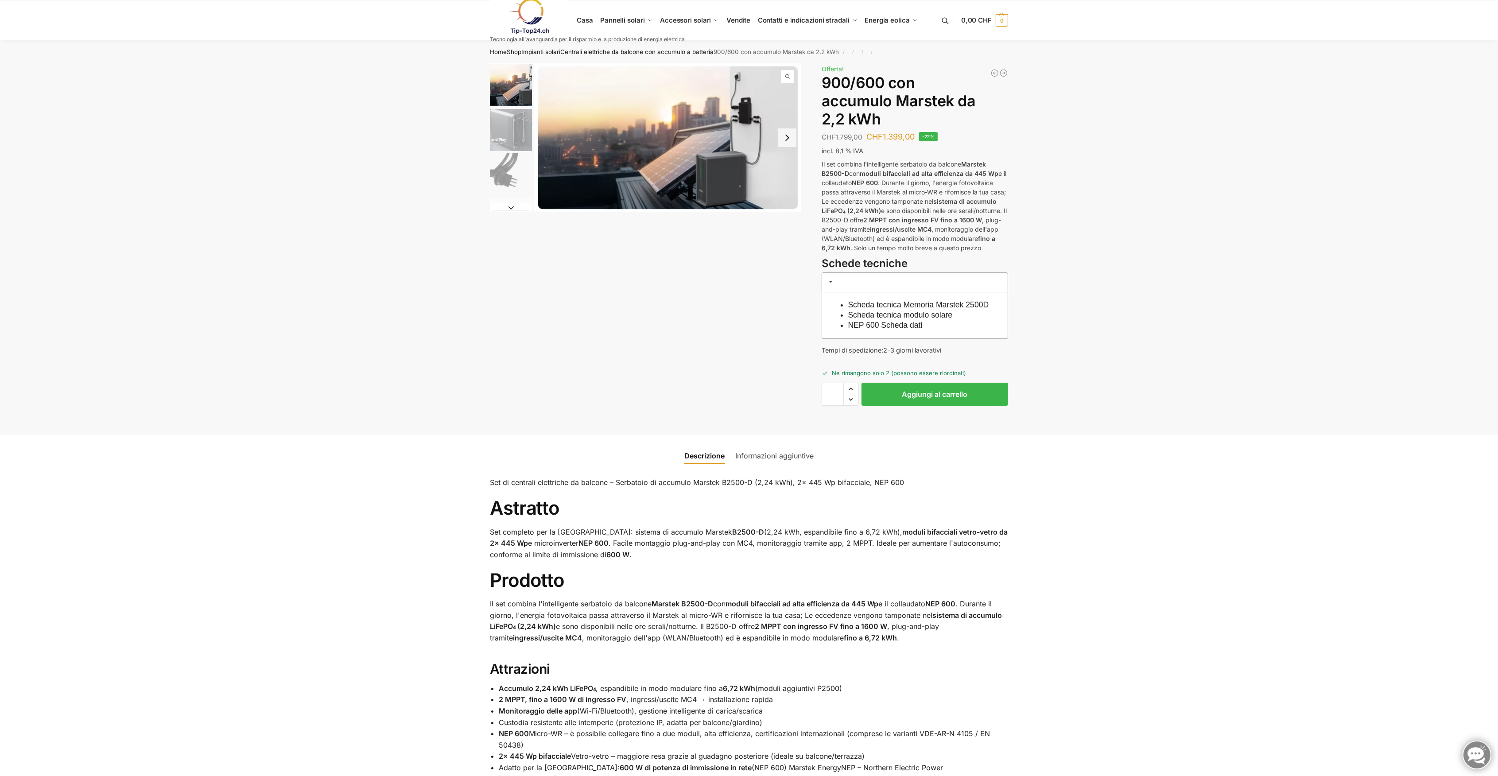
click at [965, 305] on link "Scheda tecnica Memoria Marstek 2500D" at bounding box center [918, 304] width 141 height 9
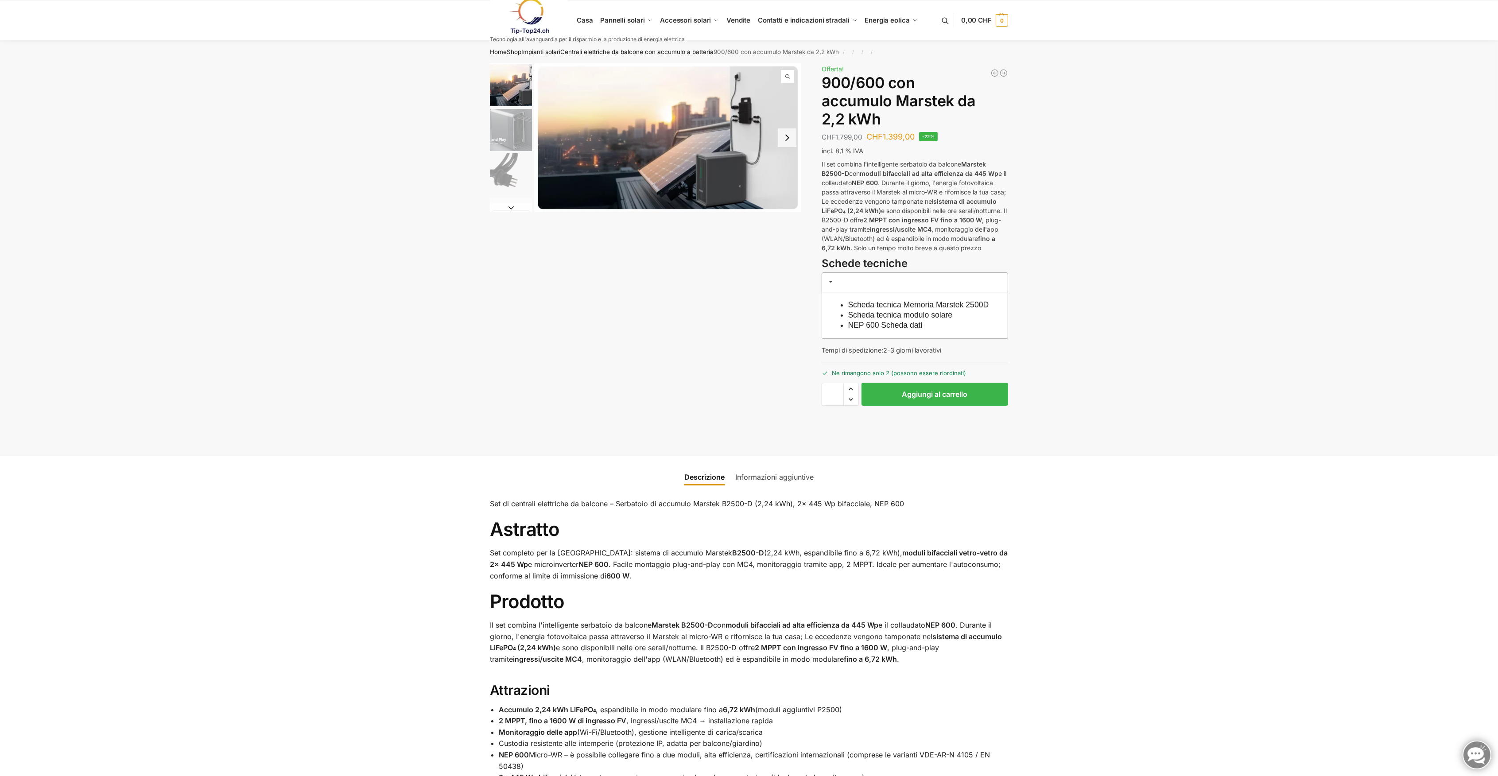
click at [906, 319] on link "Scheda tecnica modulo solare" at bounding box center [900, 315] width 105 height 9
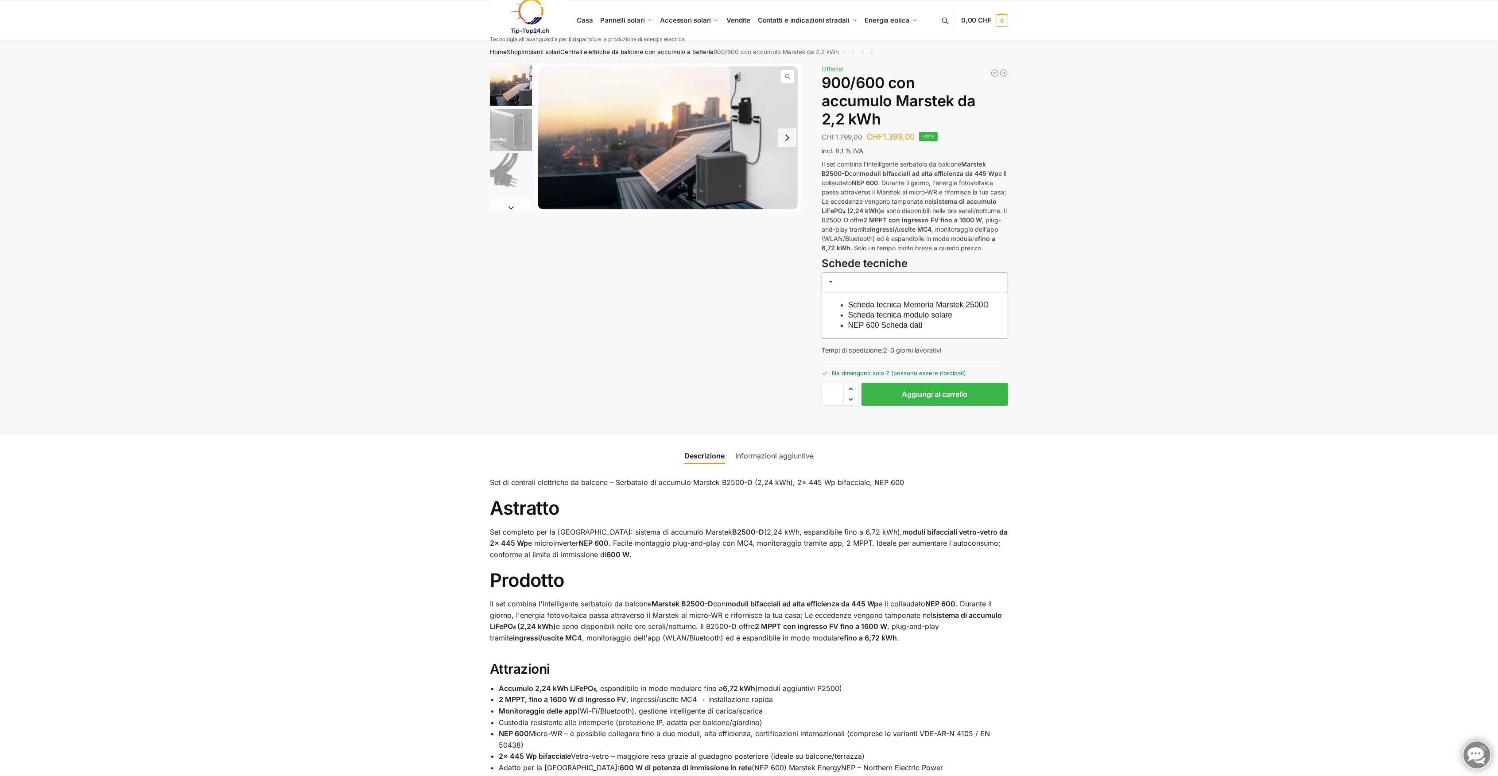
click at [868, 330] on link "NEP 600 Scheda dati" at bounding box center [885, 325] width 74 height 9
click at [784, 466] on link "Informazioni aggiuntive" at bounding box center [774, 455] width 89 height 21
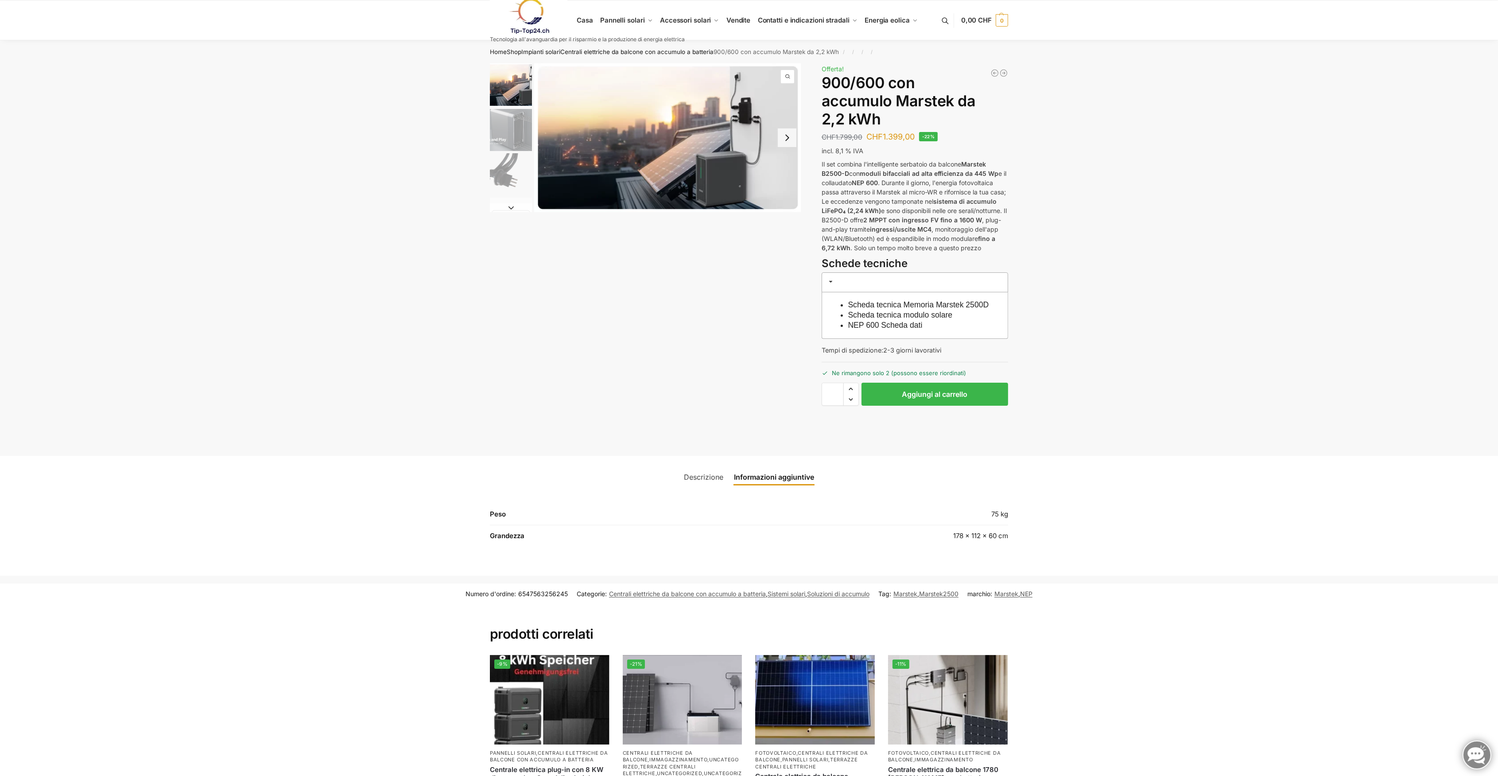
click at [688, 485] on link "Descrizione" at bounding box center [704, 477] width 50 height 21
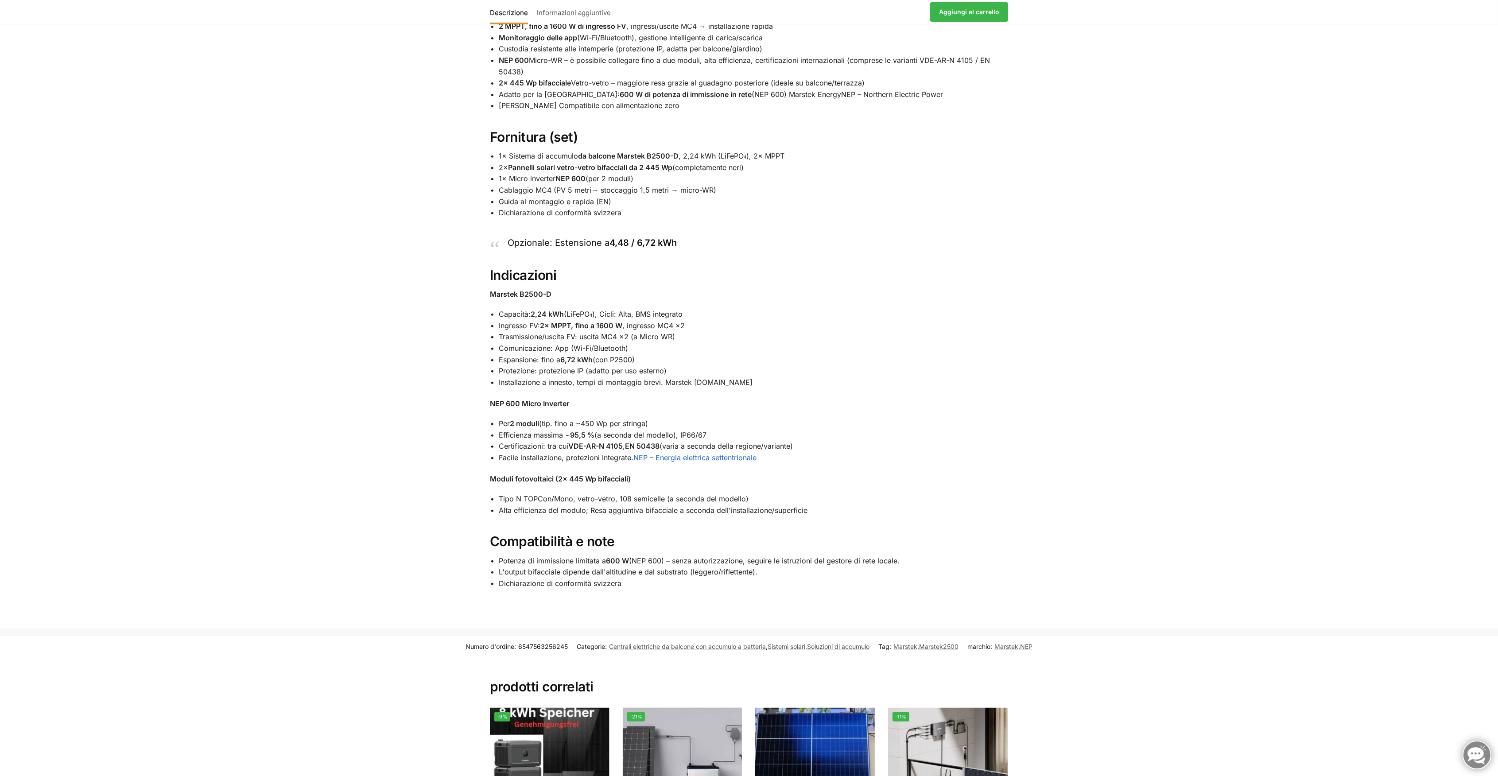
scroll to position [709, 0]
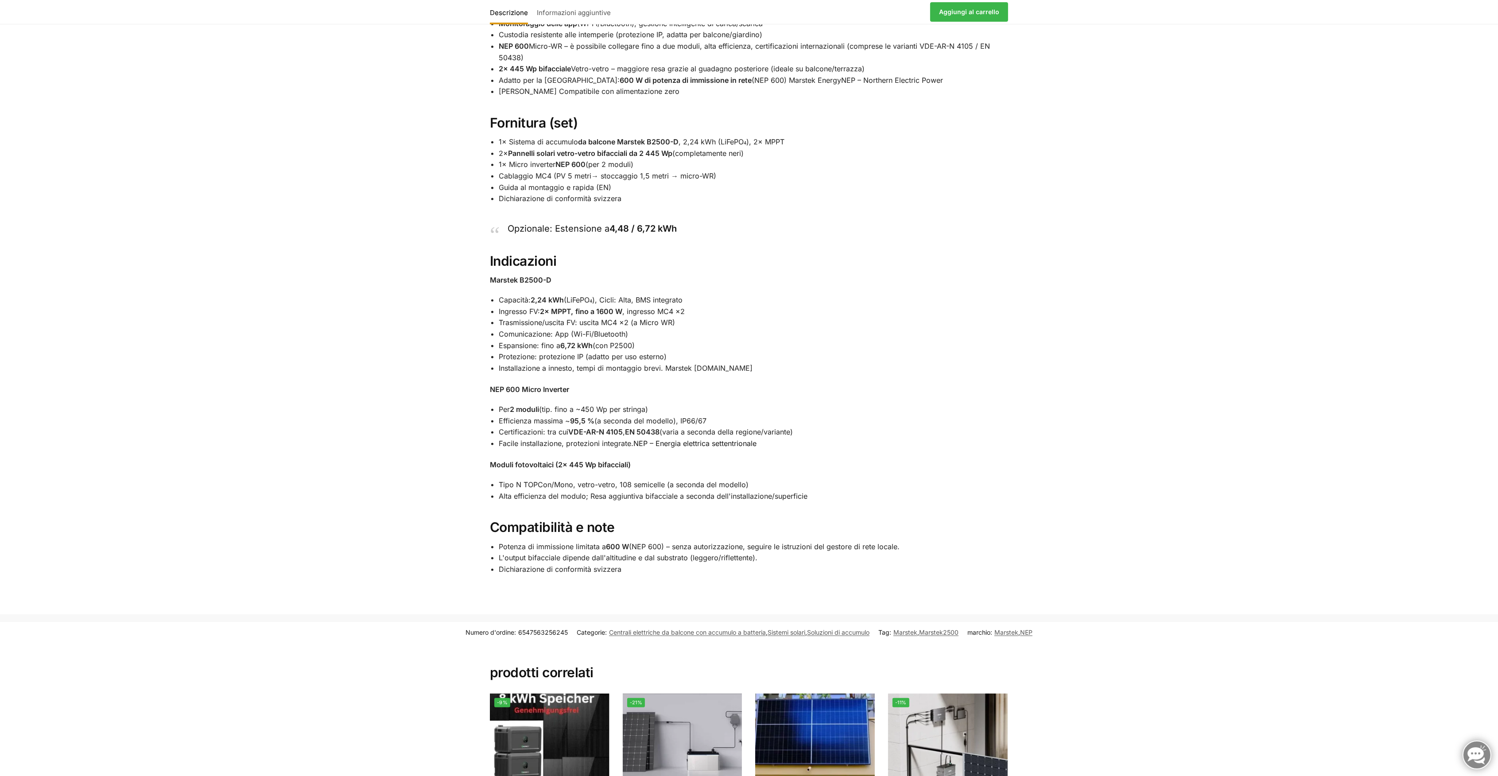
click at [740, 448] on link "NEP – Energia elettrica settentrionale" at bounding box center [695, 443] width 123 height 9
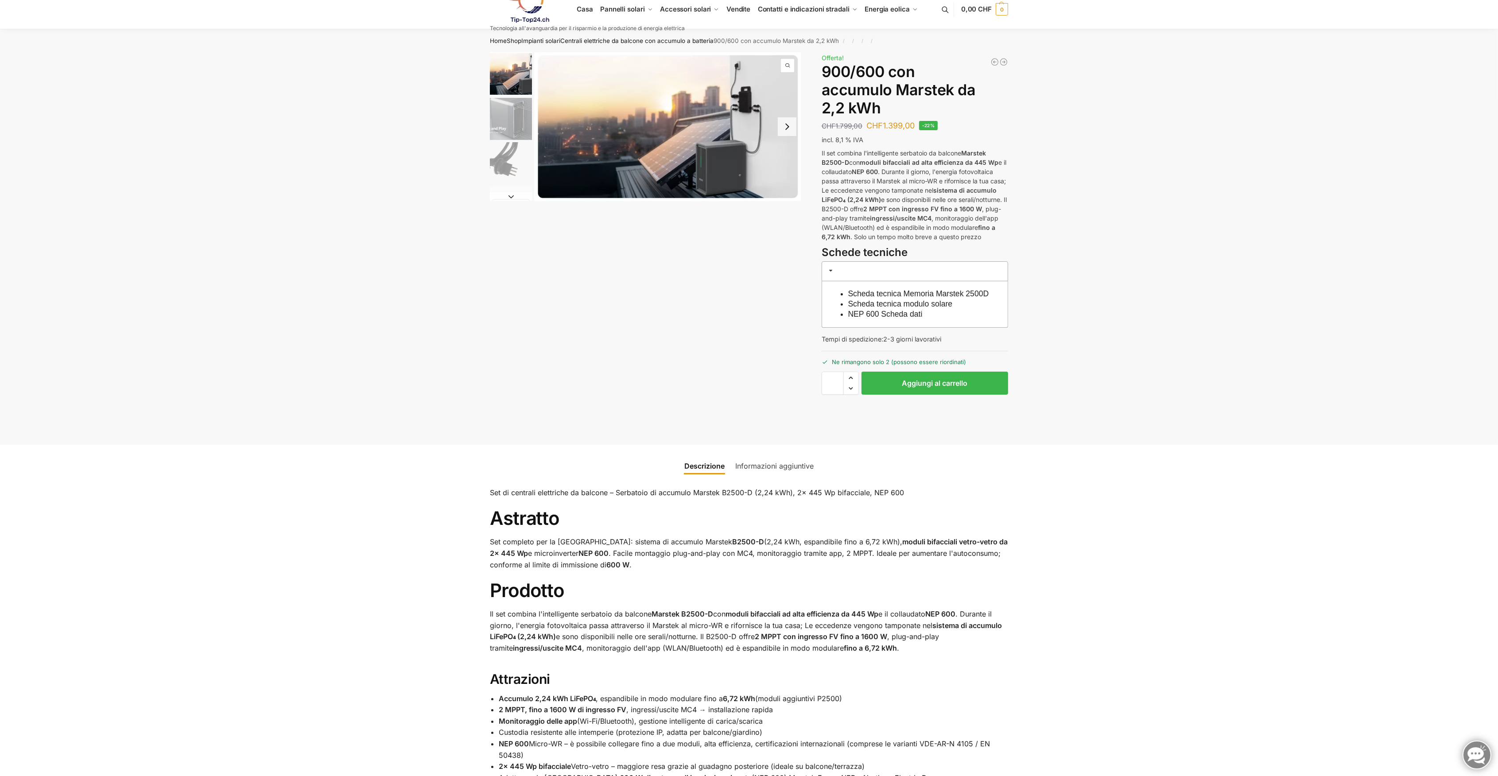
scroll to position [0, 0]
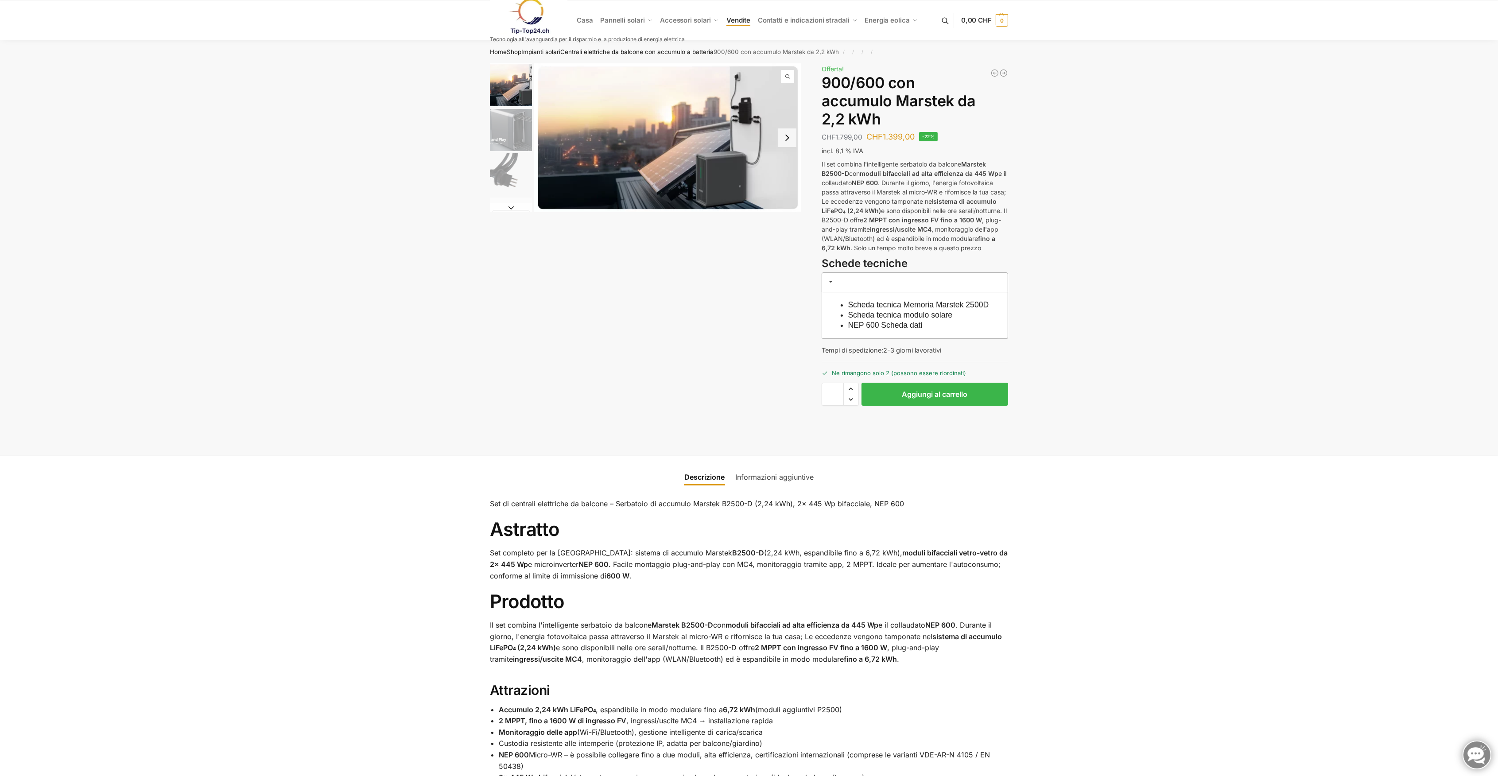
click at [744, 21] on span "Vendite" at bounding box center [739, 20] width 24 height 8
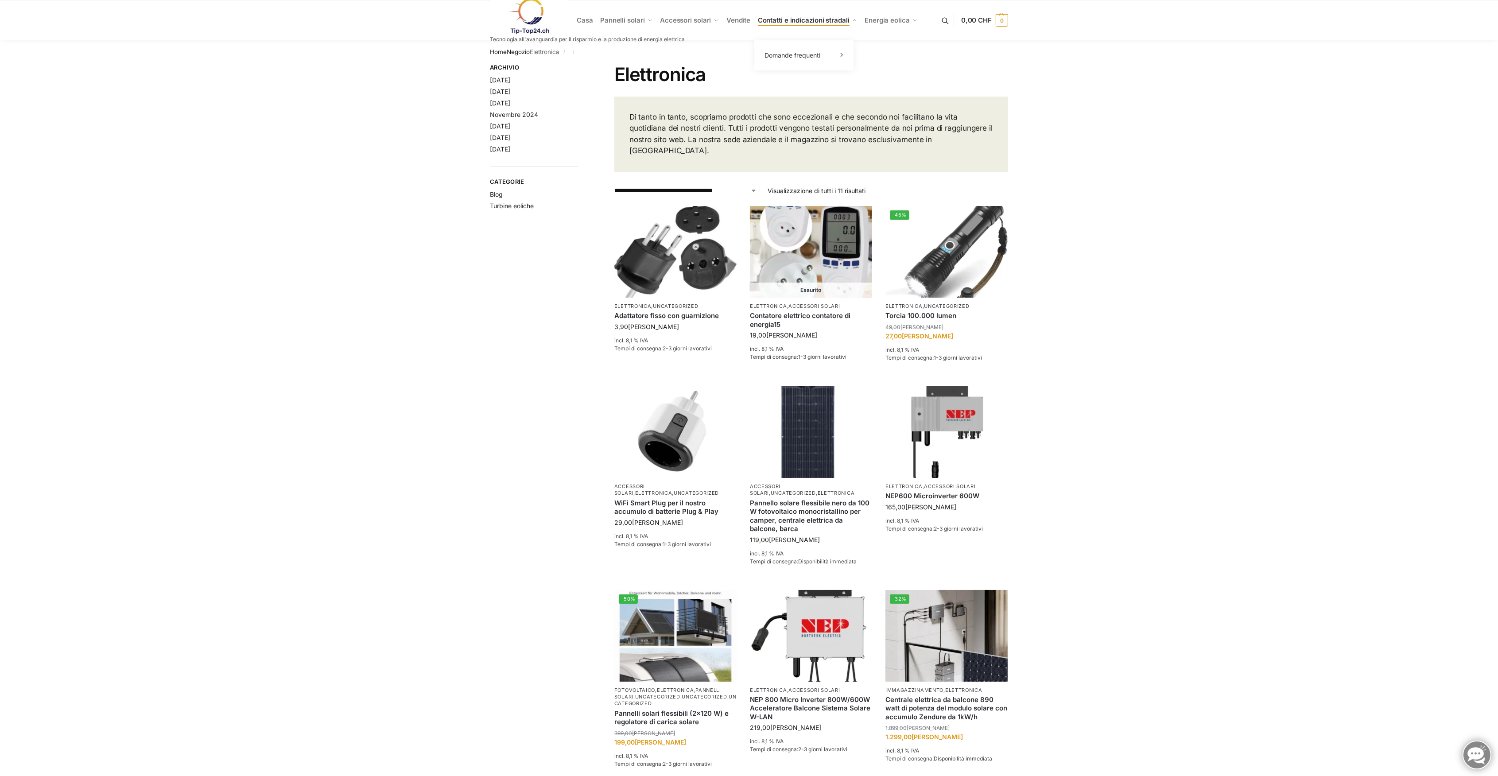
click at [825, 24] on link "Contatti e indicazioni stradali" at bounding box center [807, 20] width 107 height 40
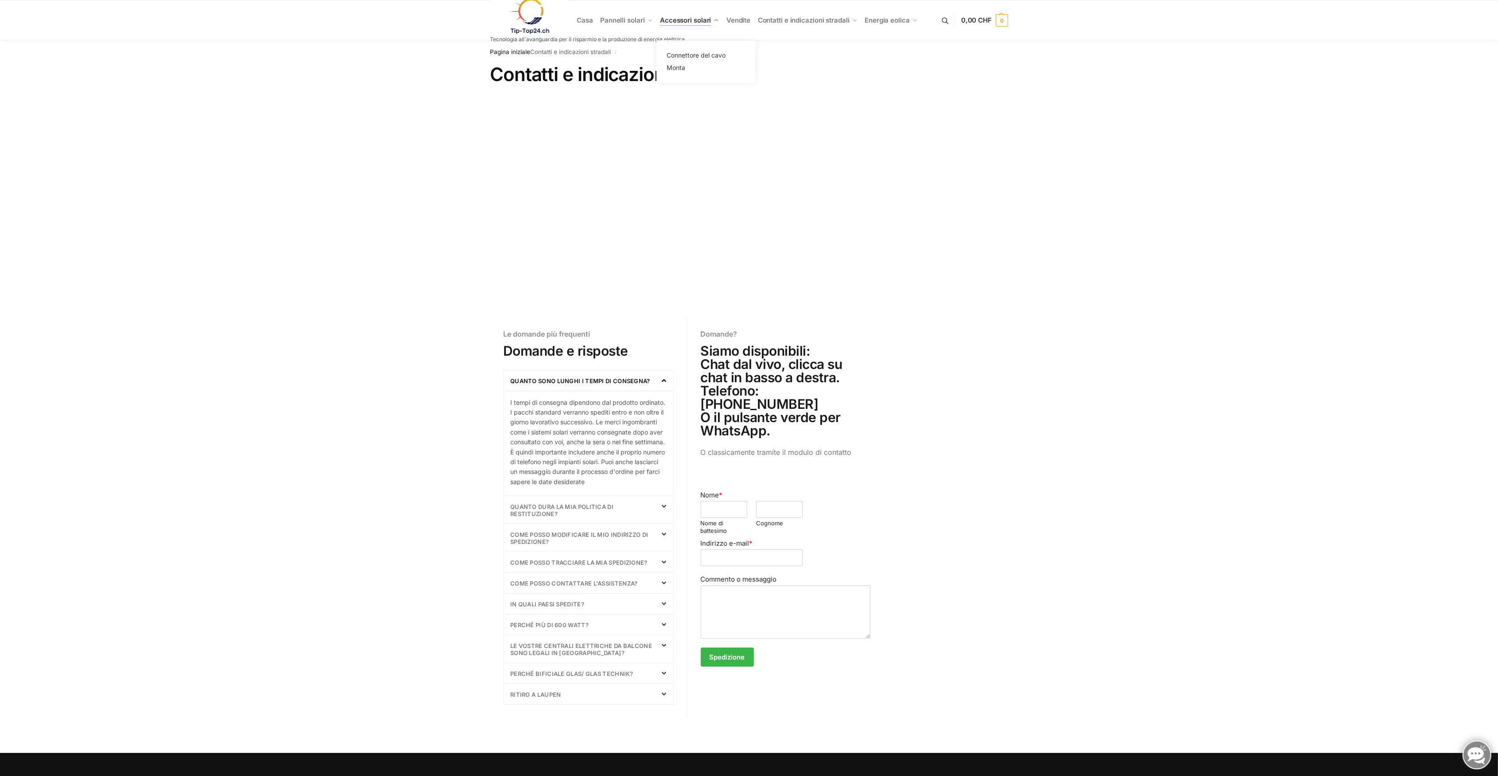
click at [705, 21] on span "Accessori solari" at bounding box center [685, 20] width 51 height 8
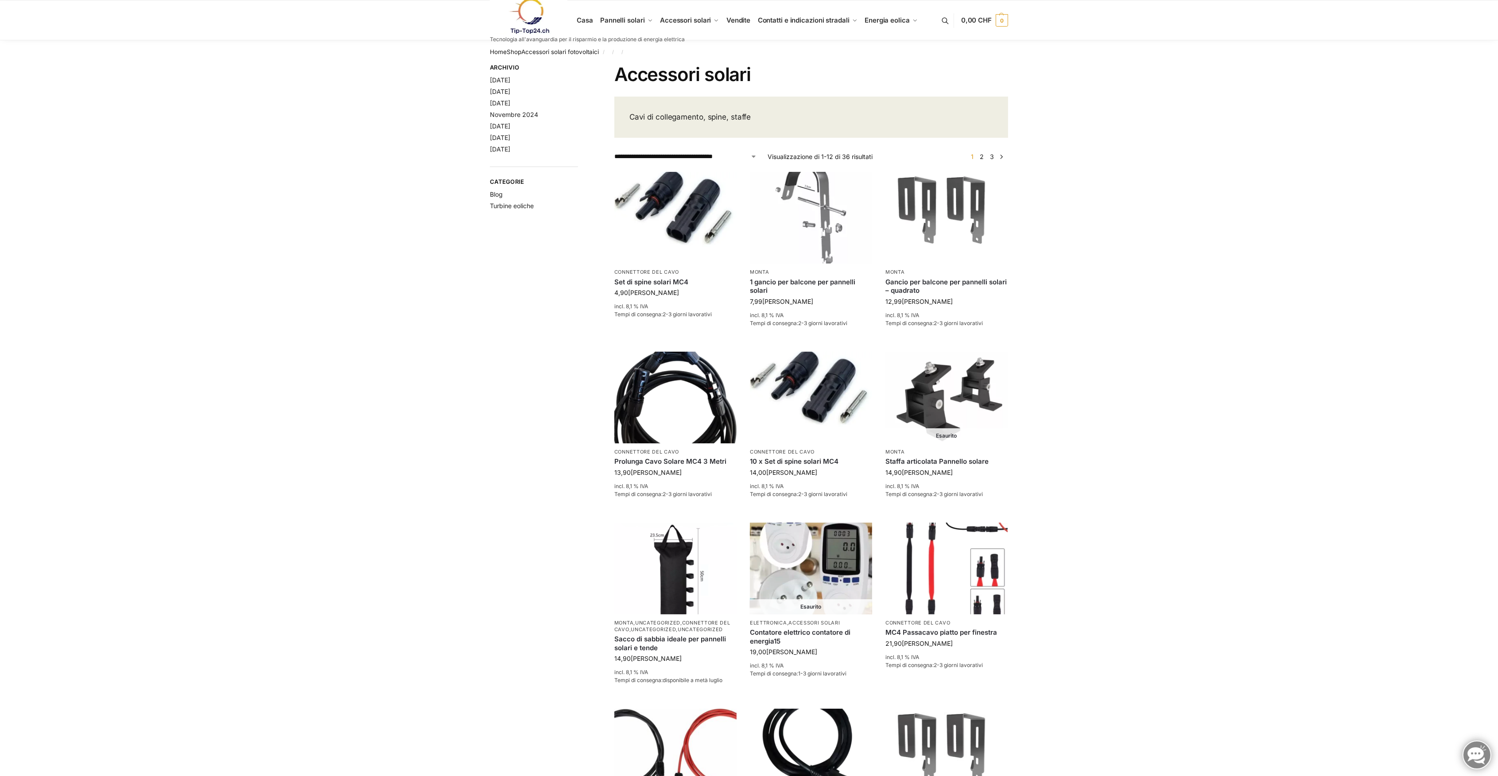
click at [630, 19] on link at bounding box center [587, 16] width 195 height 36
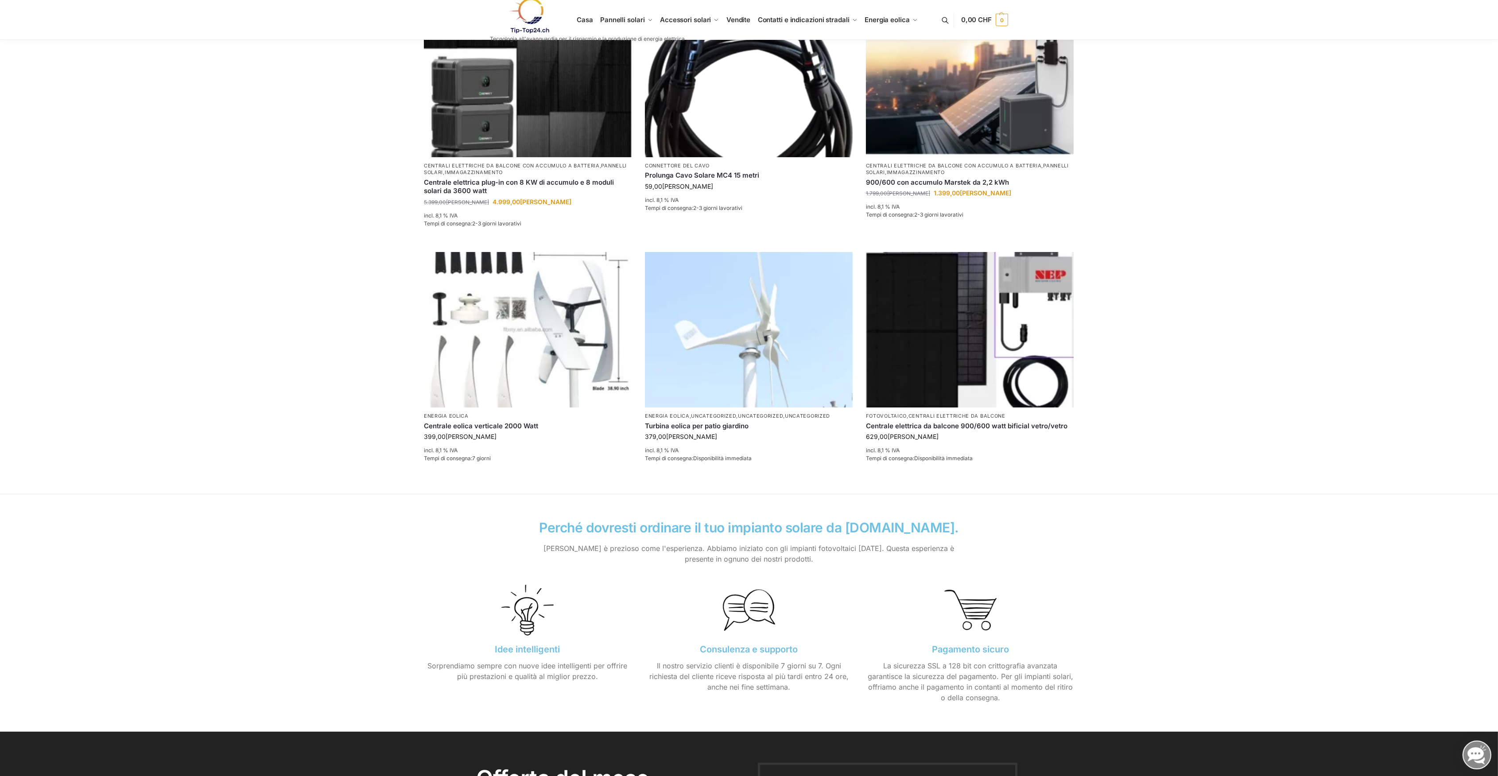
scroll to position [532, 0]
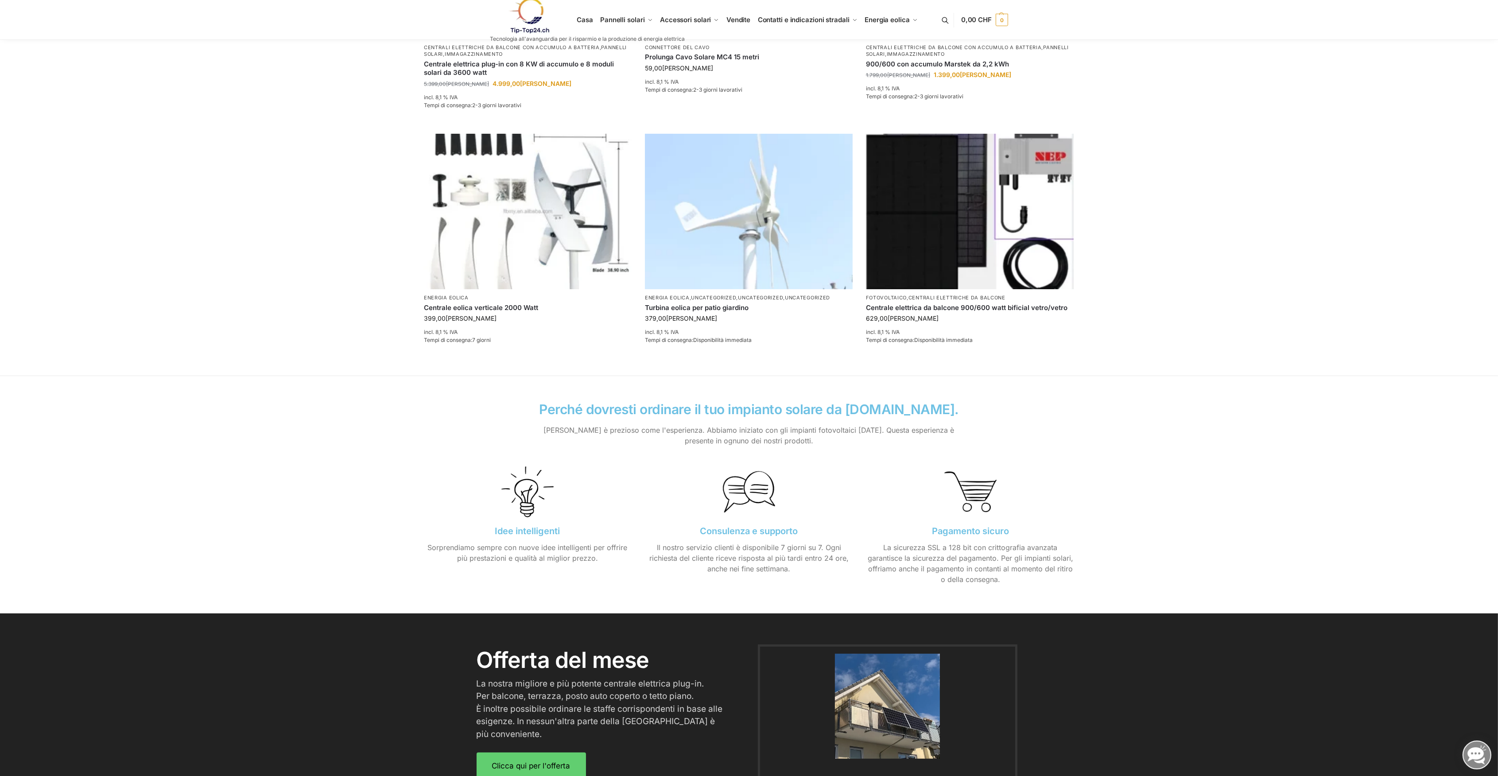
click at [503, 528] on h3 "Idee intelligenti" at bounding box center [528, 531] width 208 height 9
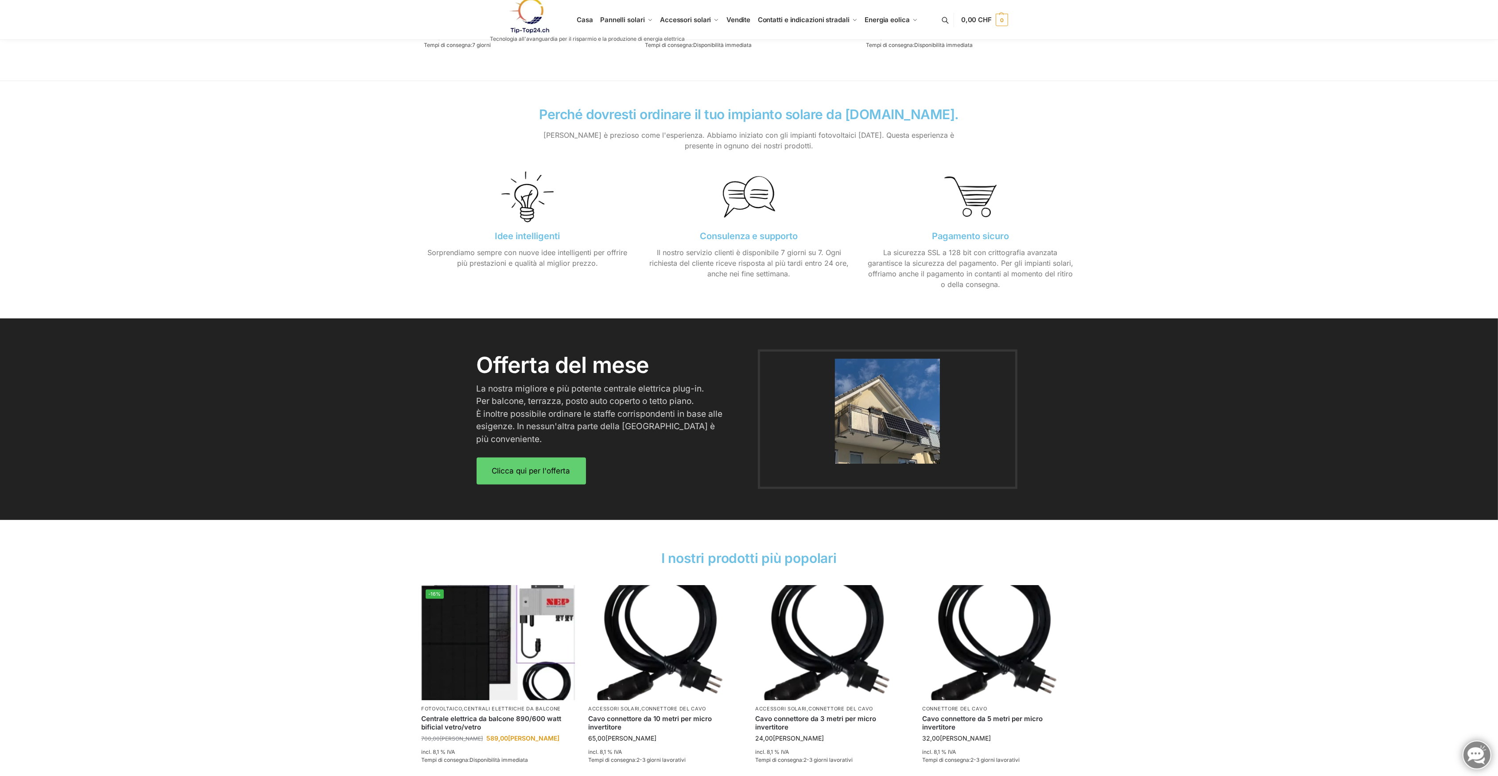
scroll to position [967, 0]
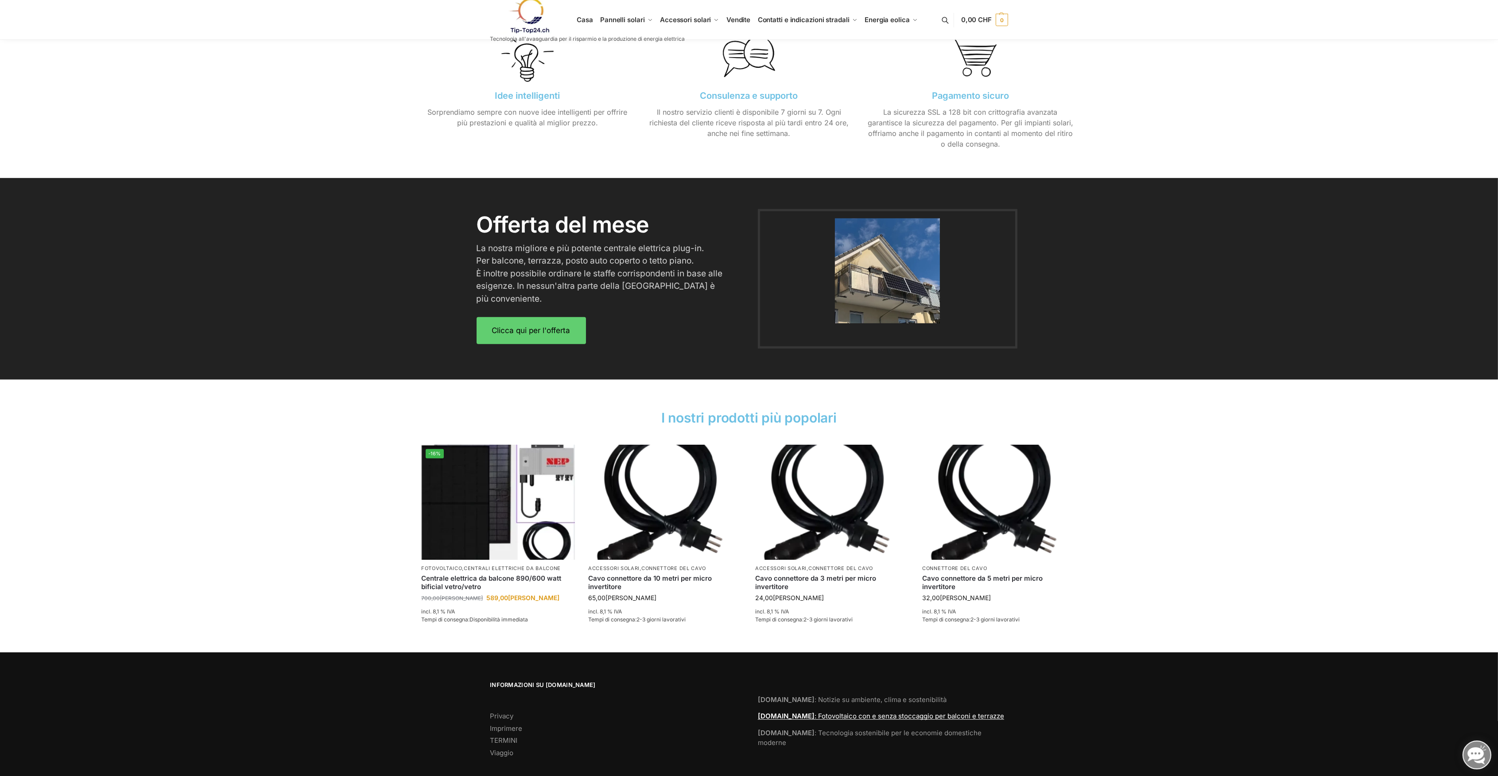
click at [914, 712] on link "Tip-Top24.ch : Fotovoltaico con e senza stoccaggio per balconi e terrazze" at bounding box center [881, 716] width 246 height 8
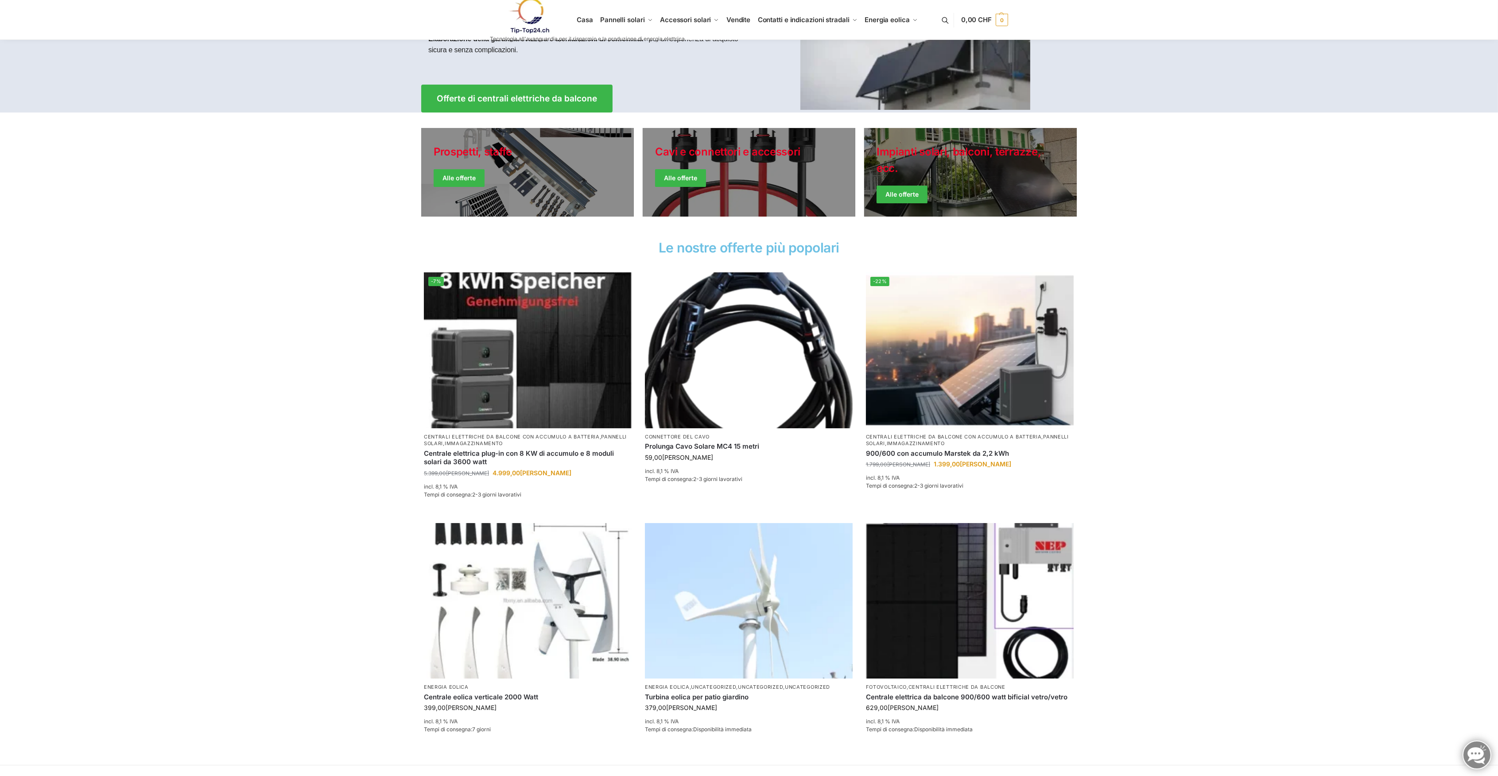
scroll to position [236, 0]
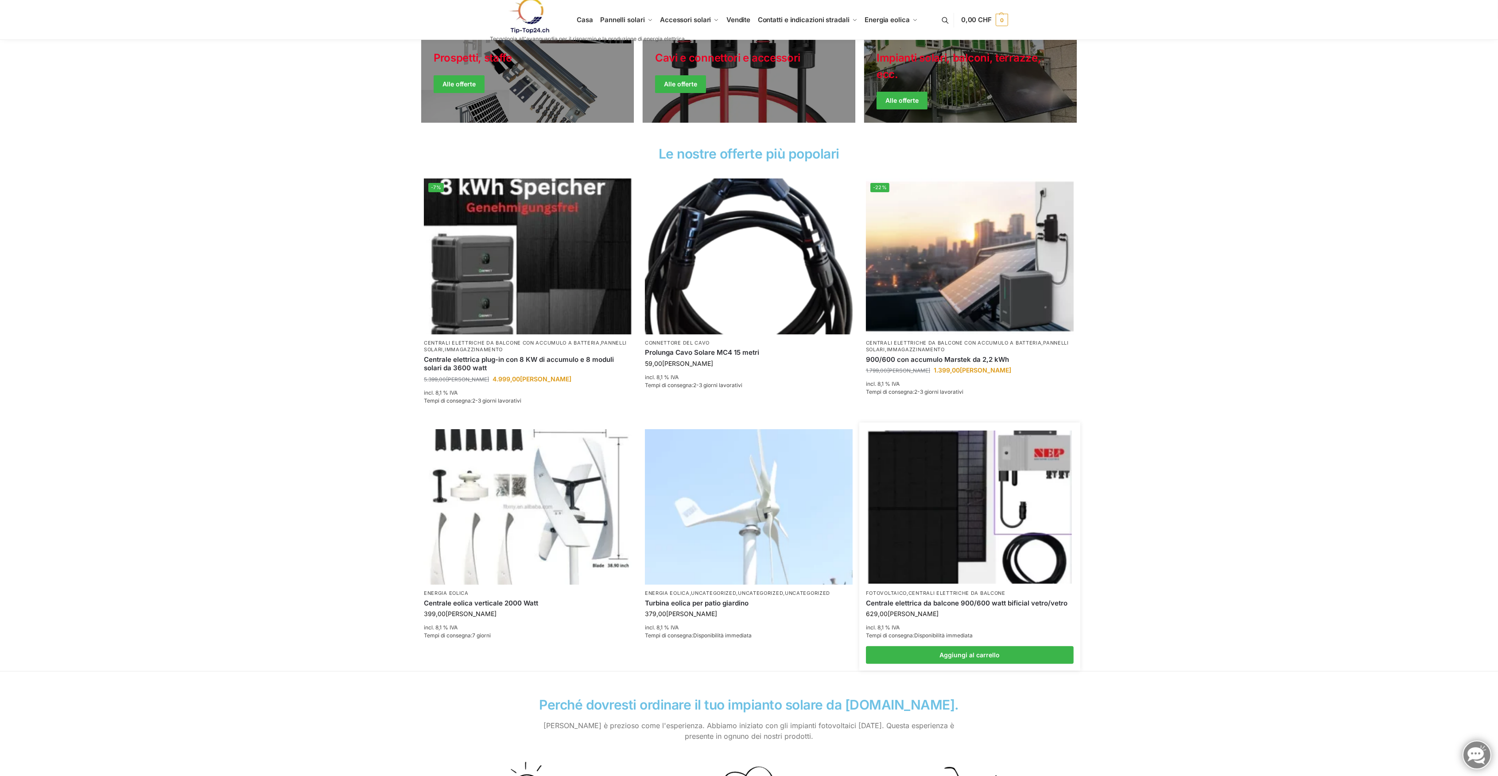
click at [999, 540] on img at bounding box center [970, 507] width 204 height 153
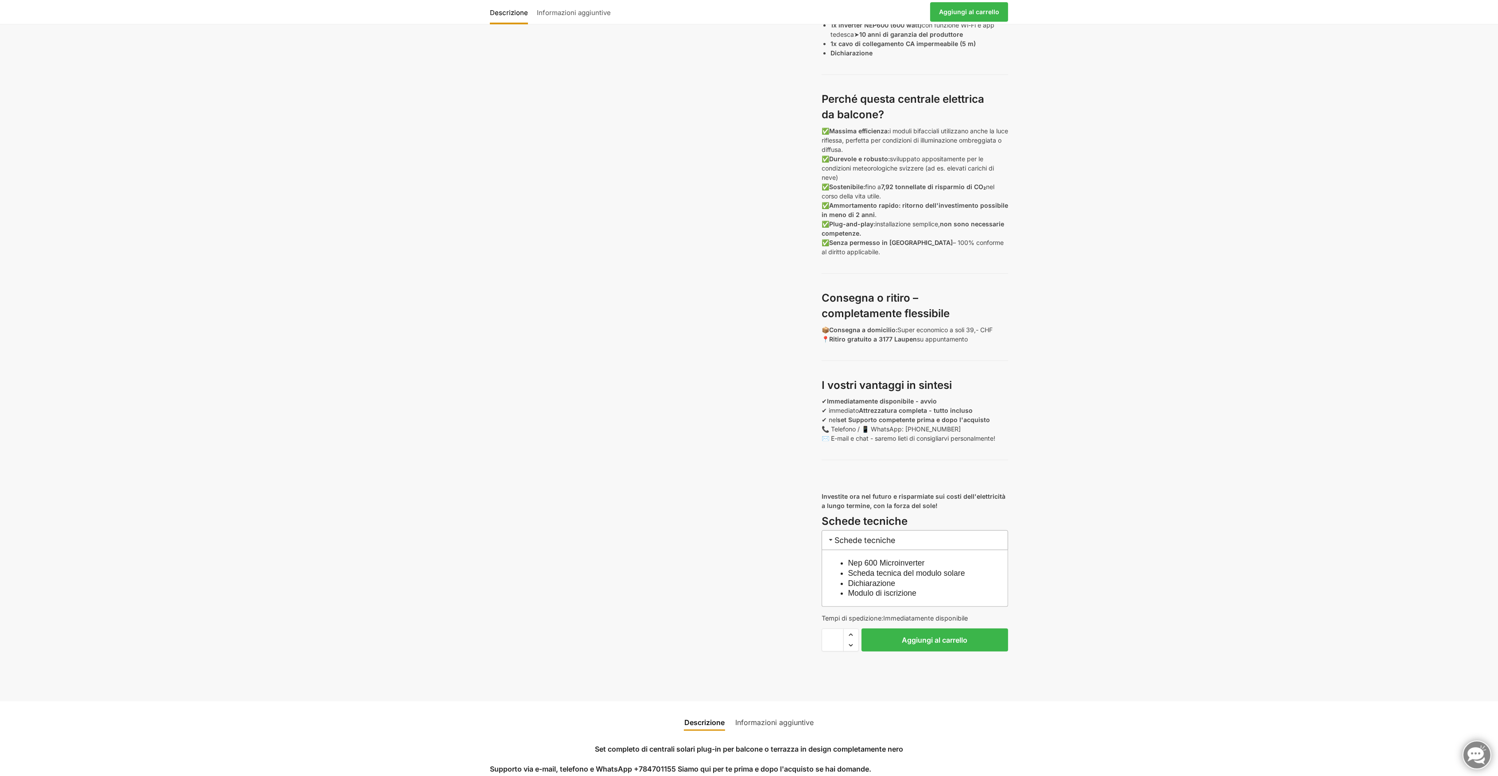
scroll to position [472, 0]
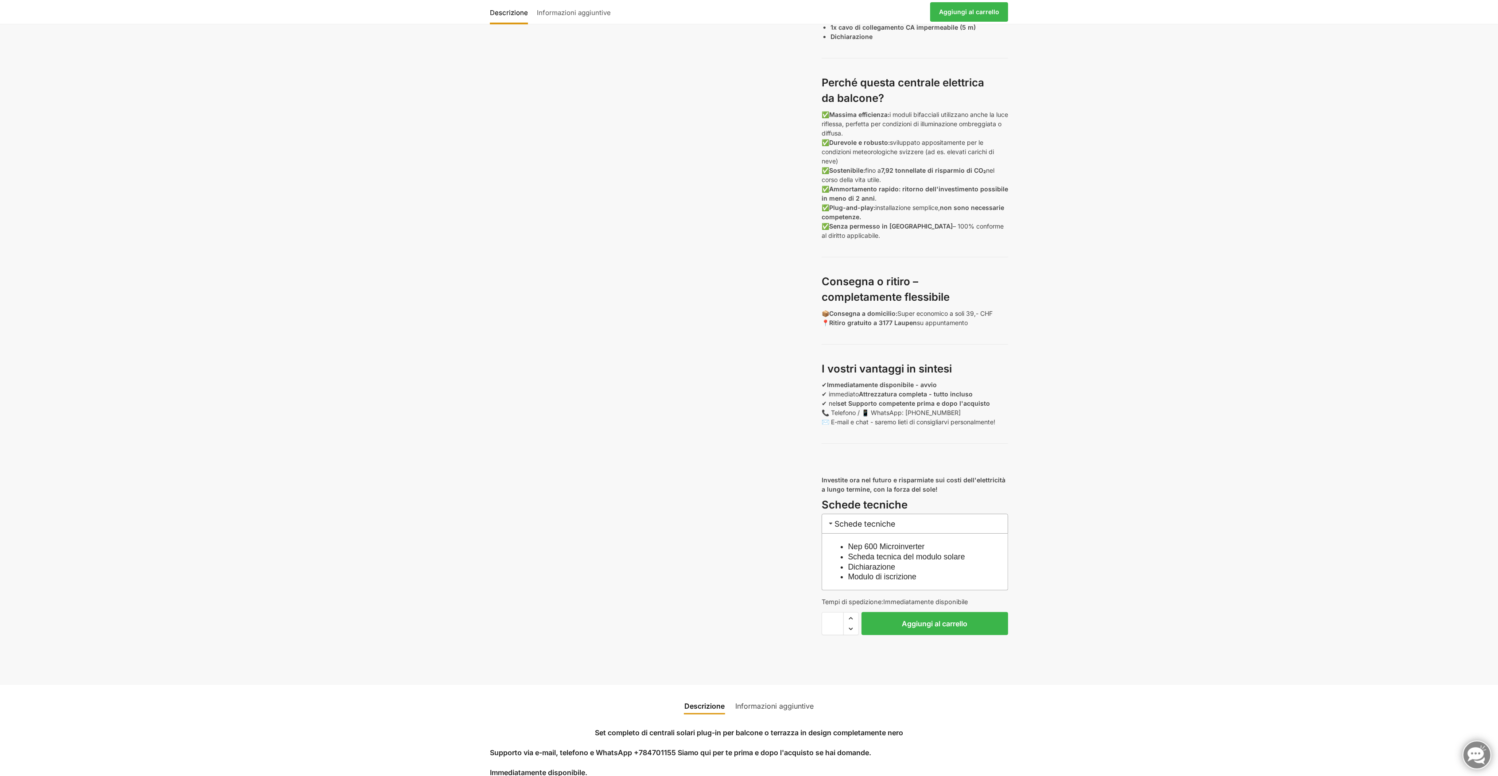
click at [898, 572] on link "Modulo di iscrizione" at bounding box center [882, 576] width 69 height 9
